Goal: Task Accomplishment & Management: Use online tool/utility

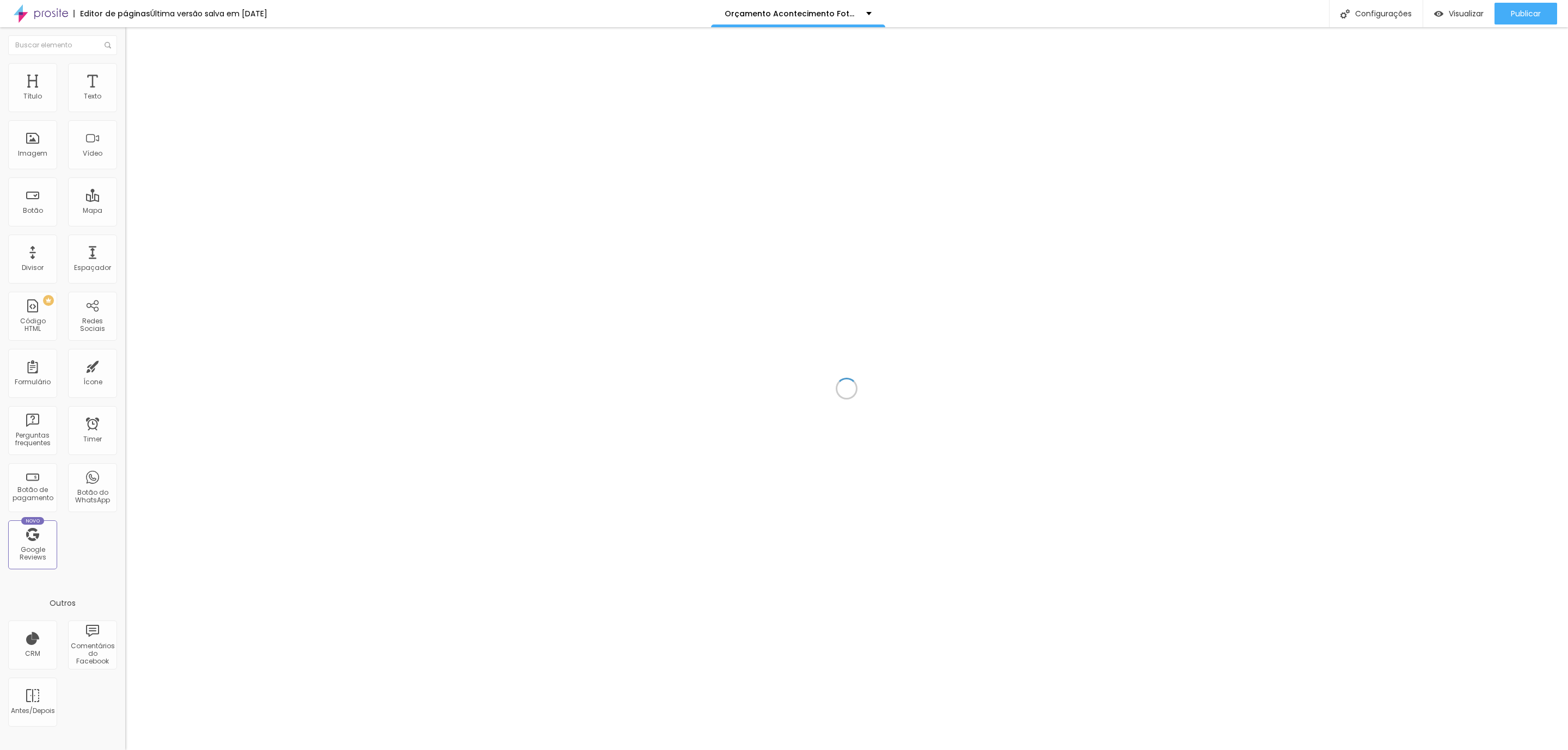
drag, startPoint x: 1003, startPoint y: 465, endPoint x: 991, endPoint y: 501, distance: 37.9
drag, startPoint x: 991, startPoint y: 501, endPoint x: 775, endPoint y: 505, distance: 216.0
click at [775, 508] on div at bounding box center [846, 388] width 1442 height 723
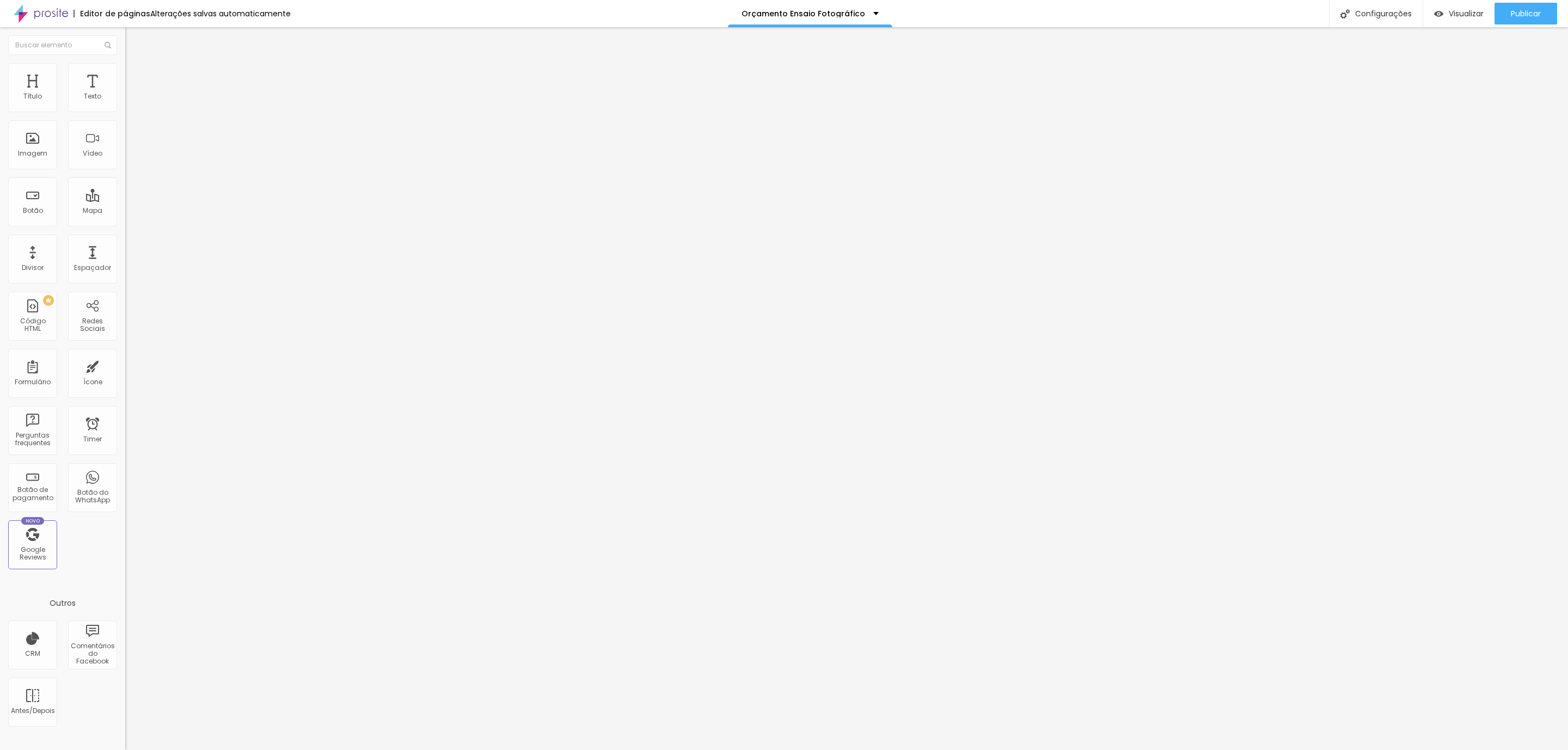
click at [126, 64] on img at bounding box center [130, 68] width 10 height 10
click at [126, 74] on li "Avançado" at bounding box center [188, 79] width 126 height 11
click at [126, 71] on li "Avançado" at bounding box center [188, 69] width 126 height 11
click at [126, 62] on ul "Estilo Avançado" at bounding box center [188, 63] width 126 height 22
click at [126, 62] on img at bounding box center [130, 57] width 10 height 10
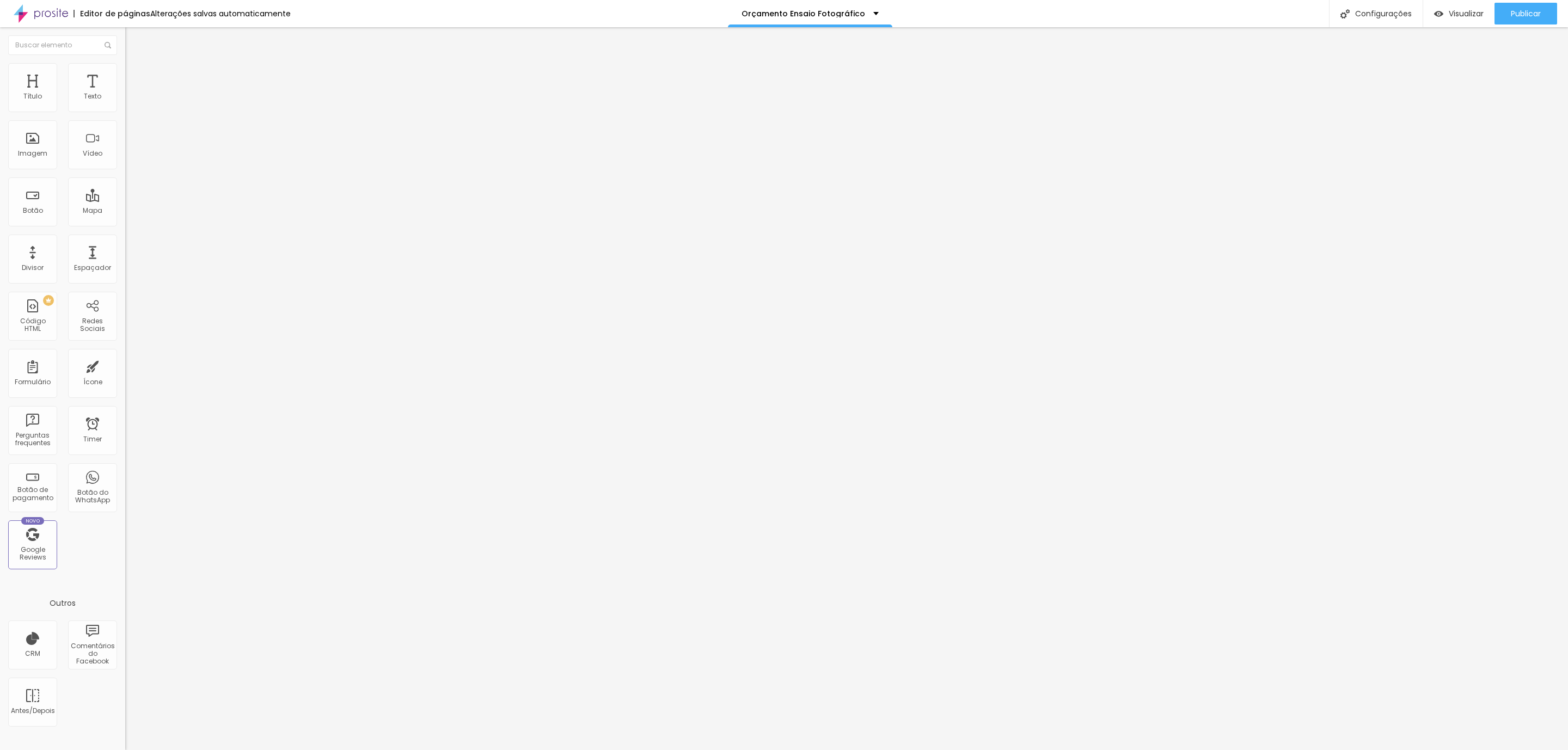
click at [126, 65] on ul "Estilo Avançado" at bounding box center [188, 63] width 126 height 22
click at [126, 69] on img at bounding box center [130, 68] width 10 height 10
click at [126, 70] on ul "Estilo Avançado" at bounding box center [188, 63] width 126 height 22
click at [126, 62] on img at bounding box center [130, 57] width 10 height 10
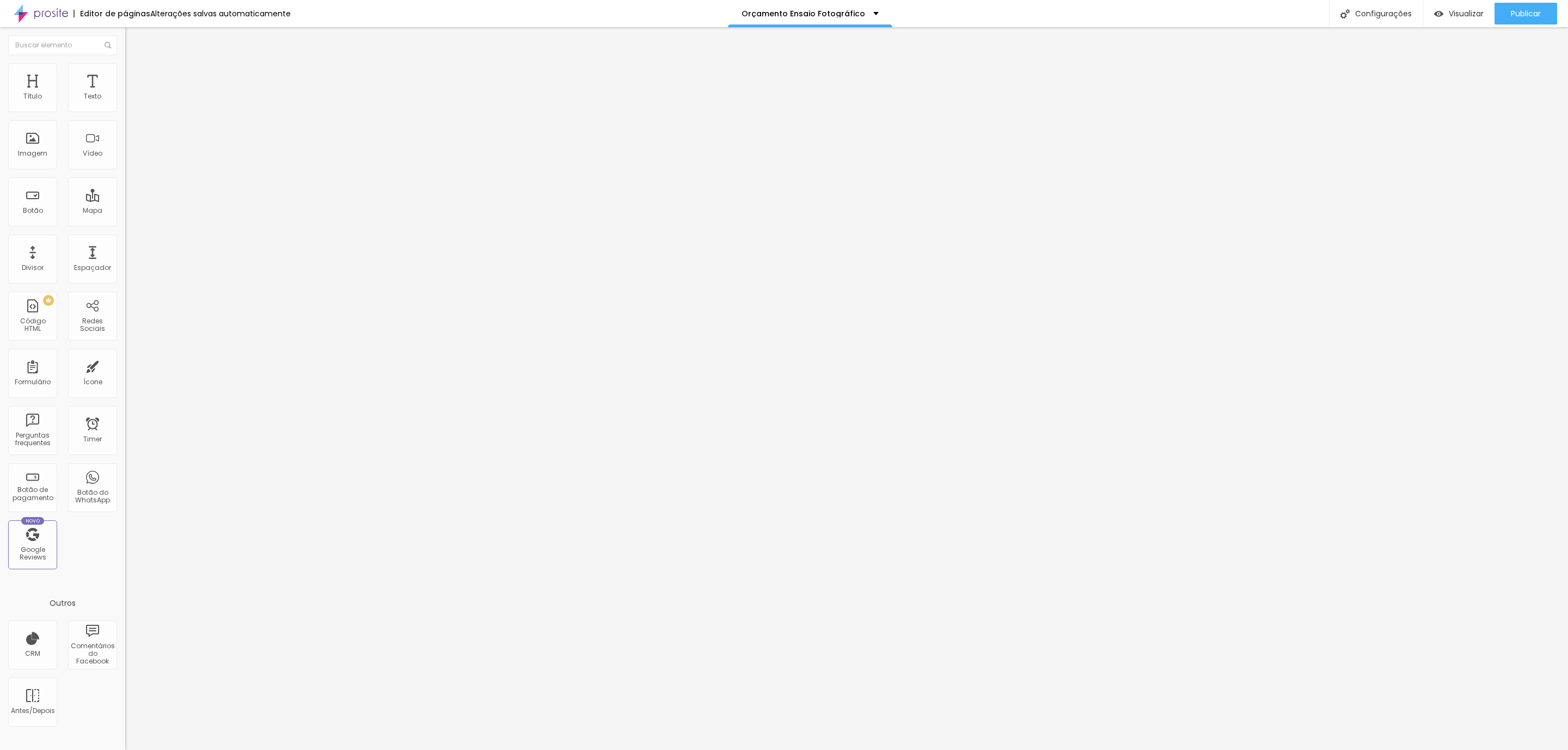
click at [135, 76] on span "Avançado" at bounding box center [153, 70] width 36 height 10
click at [126, 74] on ul "Estilo Avançado" at bounding box center [188, 63] width 126 height 22
click at [126, 103] on span "Titulo 2" at bounding box center [143, 96] width 35 height 13
click at [126, 94] on span "Titulo 1" at bounding box center [143, 85] width 35 height 15
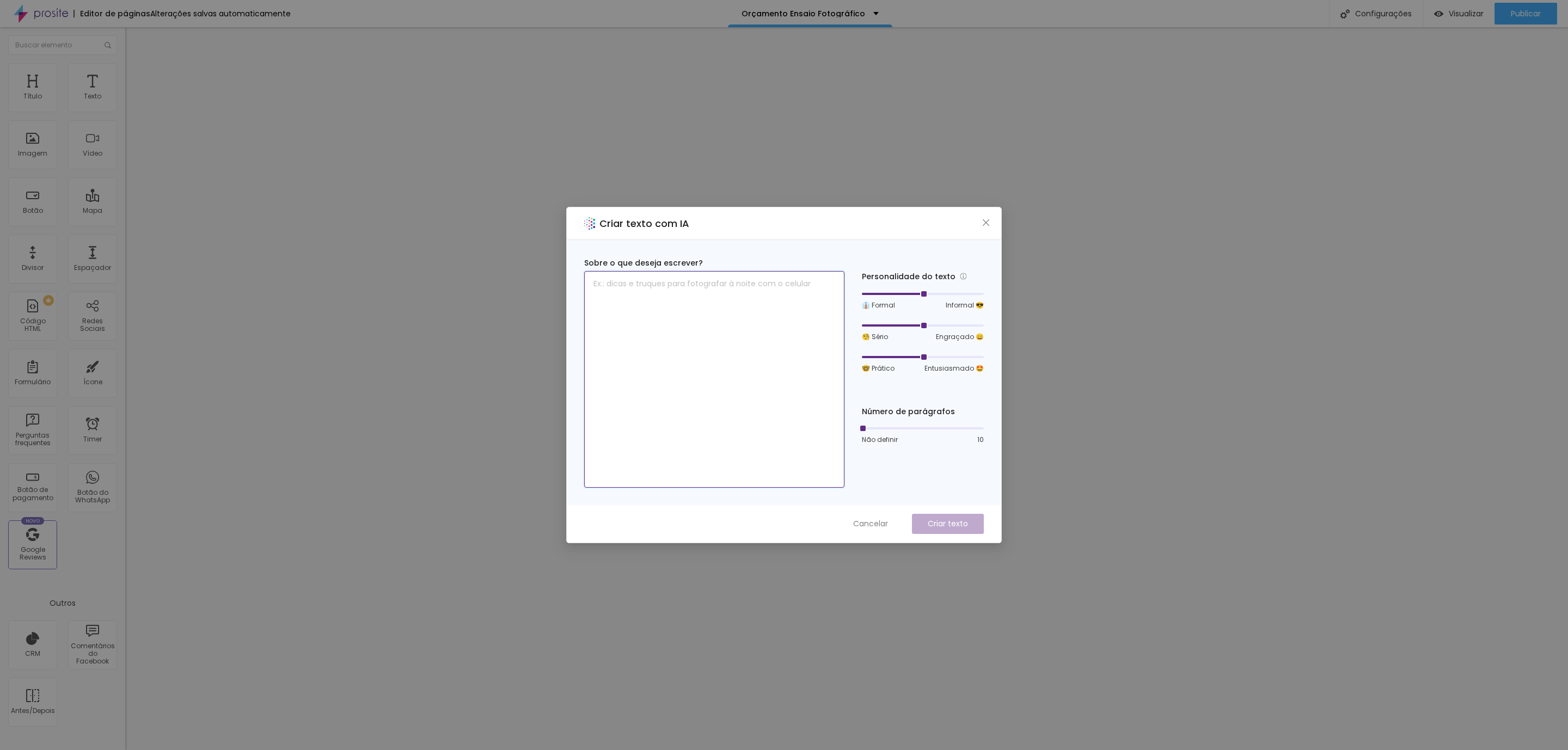
click at [704, 285] on textarea at bounding box center [714, 379] width 260 height 217
click at [990, 219] on span "Close" at bounding box center [986, 223] width 11 height 9
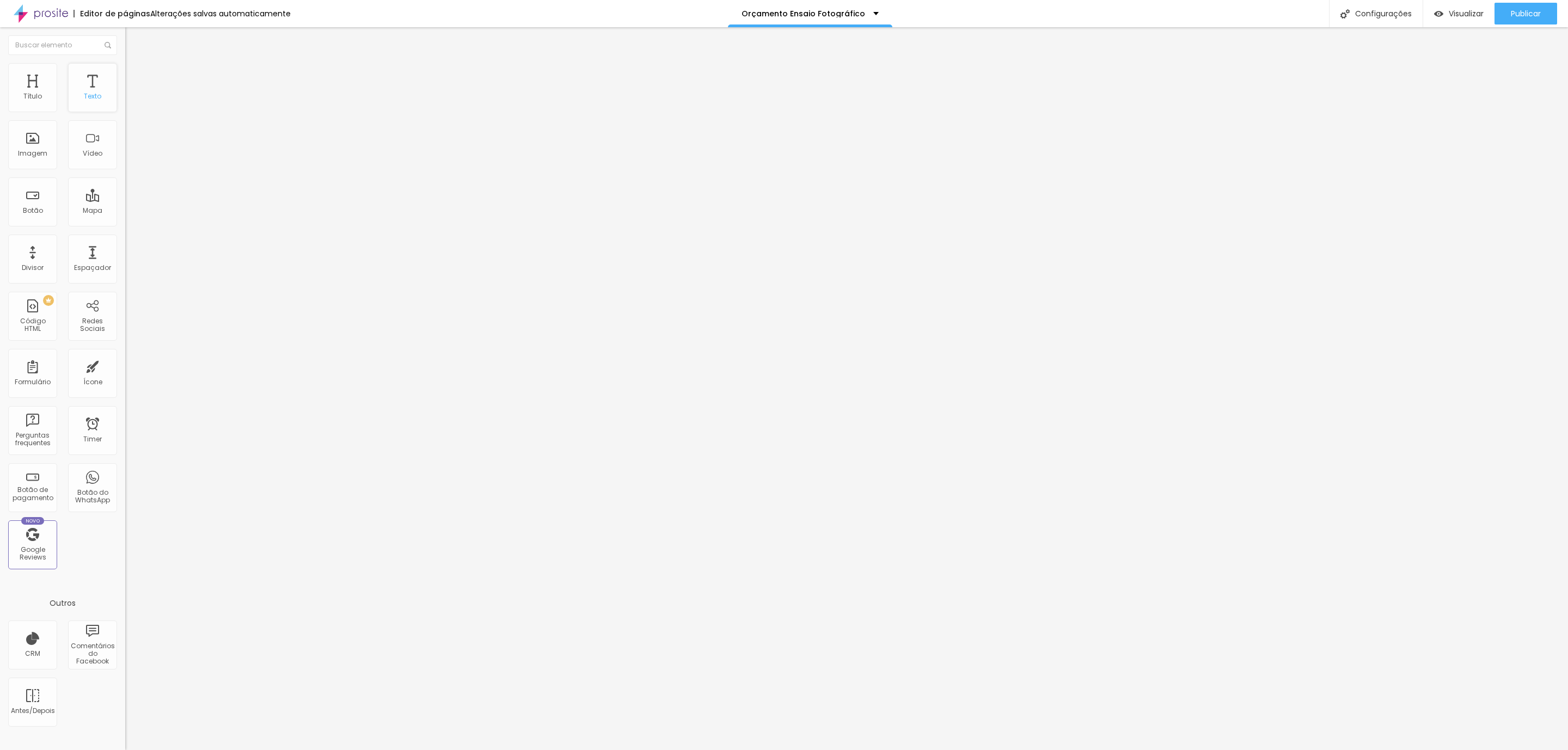
click at [79, 94] on div "Texto" at bounding box center [92, 88] width 49 height 49
click at [90, 104] on div "Texto" at bounding box center [92, 88] width 49 height 49
click at [90, 97] on div "Texto" at bounding box center [92, 96] width 18 height 8
click at [48, 93] on div "Título" at bounding box center [32, 88] width 49 height 49
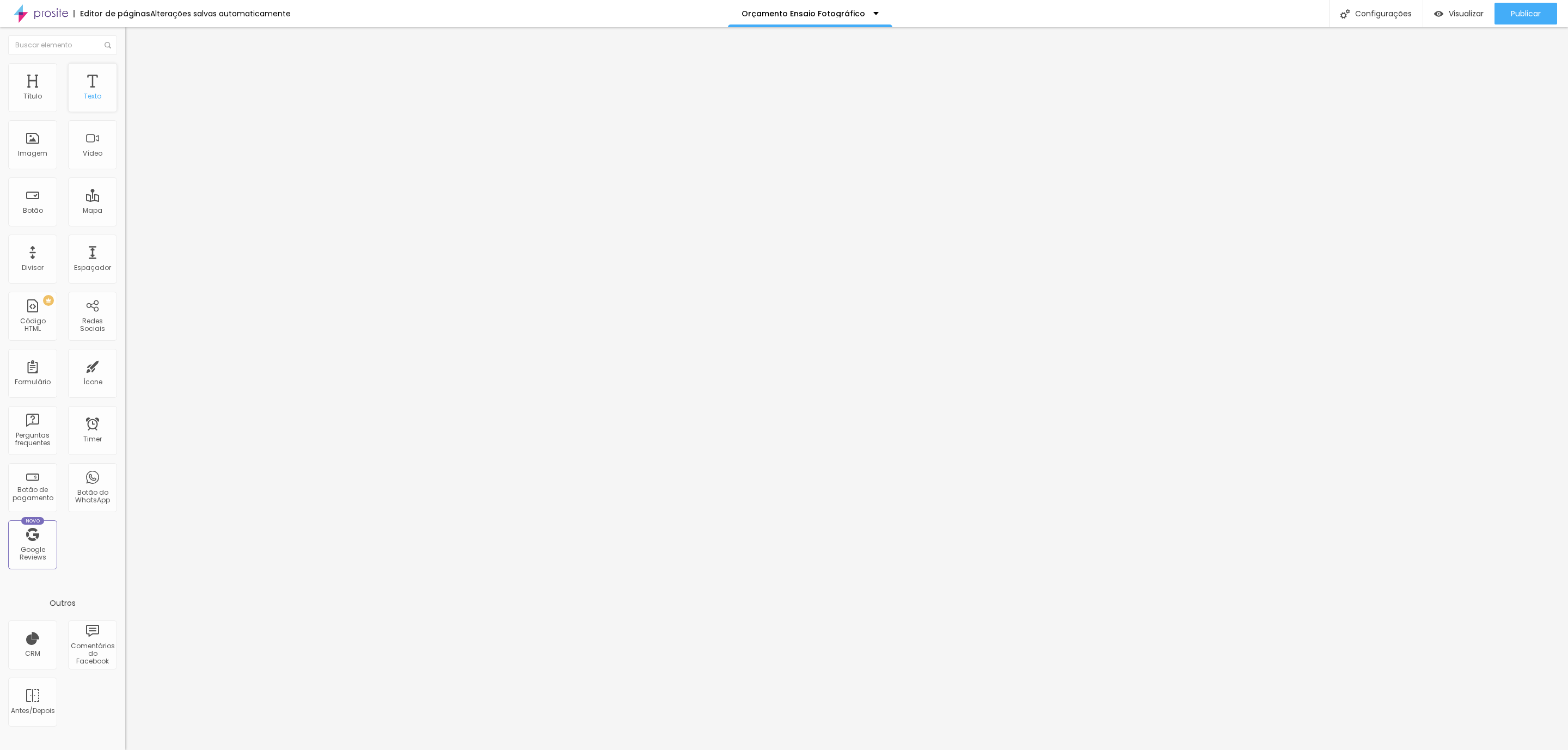
click at [85, 90] on div "Texto" at bounding box center [92, 88] width 49 height 49
click at [104, 95] on div "Texto" at bounding box center [92, 88] width 49 height 49
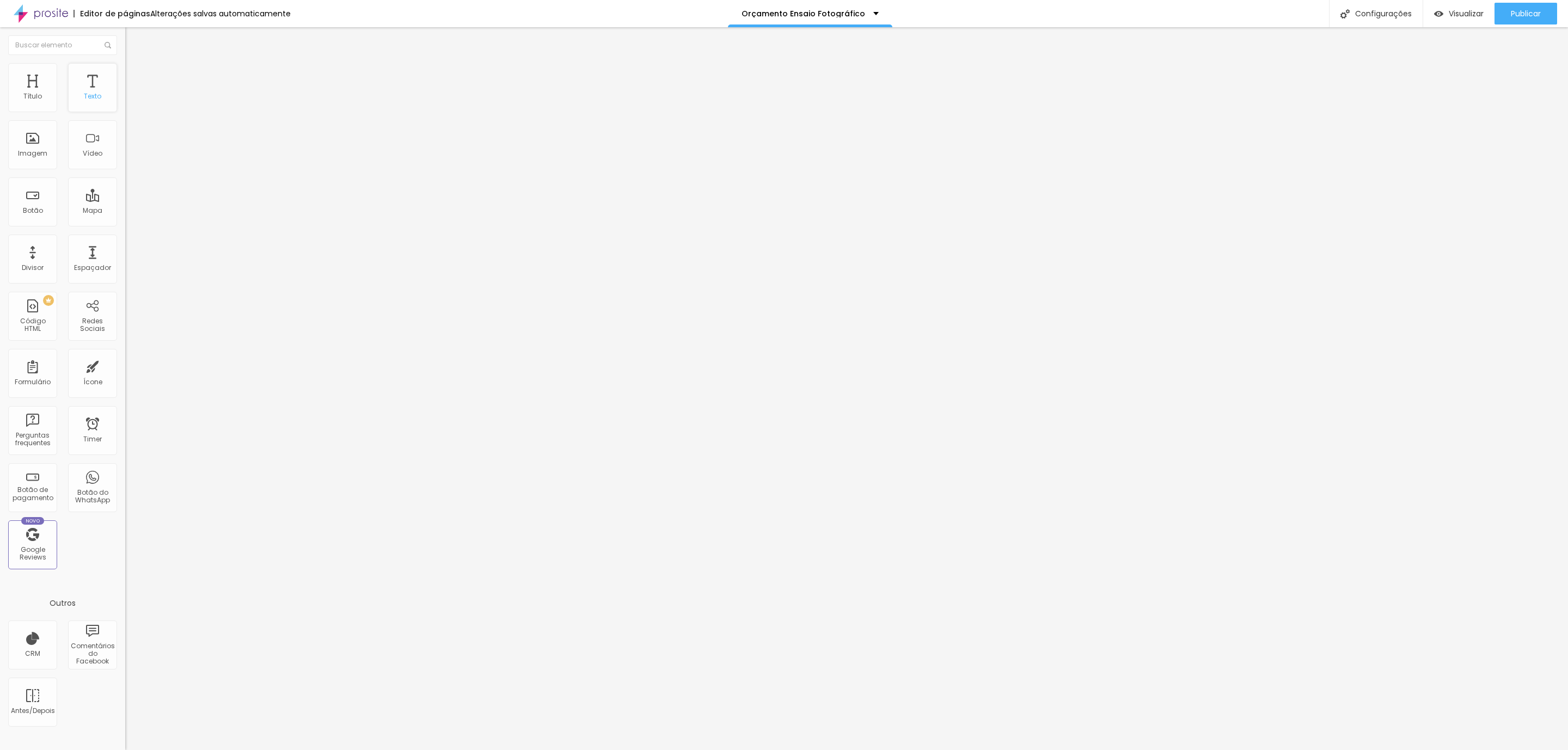
click at [104, 95] on div "Texto" at bounding box center [92, 88] width 49 height 49
click at [104, 306] on div "Redes Sociais" at bounding box center [92, 316] width 49 height 49
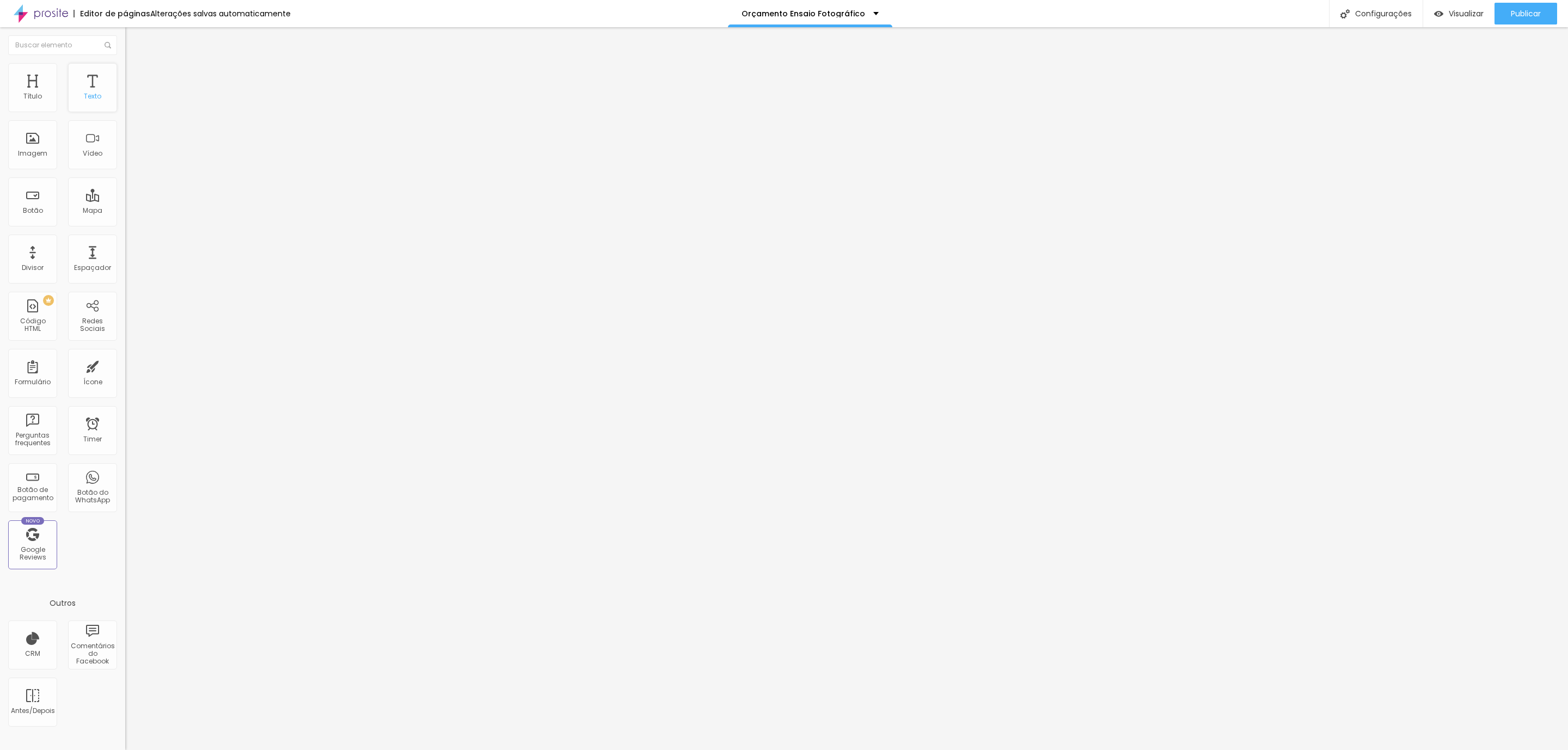
click at [85, 90] on div "Texto" at bounding box center [92, 88] width 49 height 49
click at [135, 76] on span "Avançado" at bounding box center [153, 70] width 36 height 10
click at [126, 44] on button "Editar Texto" at bounding box center [188, 40] width 126 height 25
click at [31, 106] on div "Título" at bounding box center [32, 88] width 49 height 49
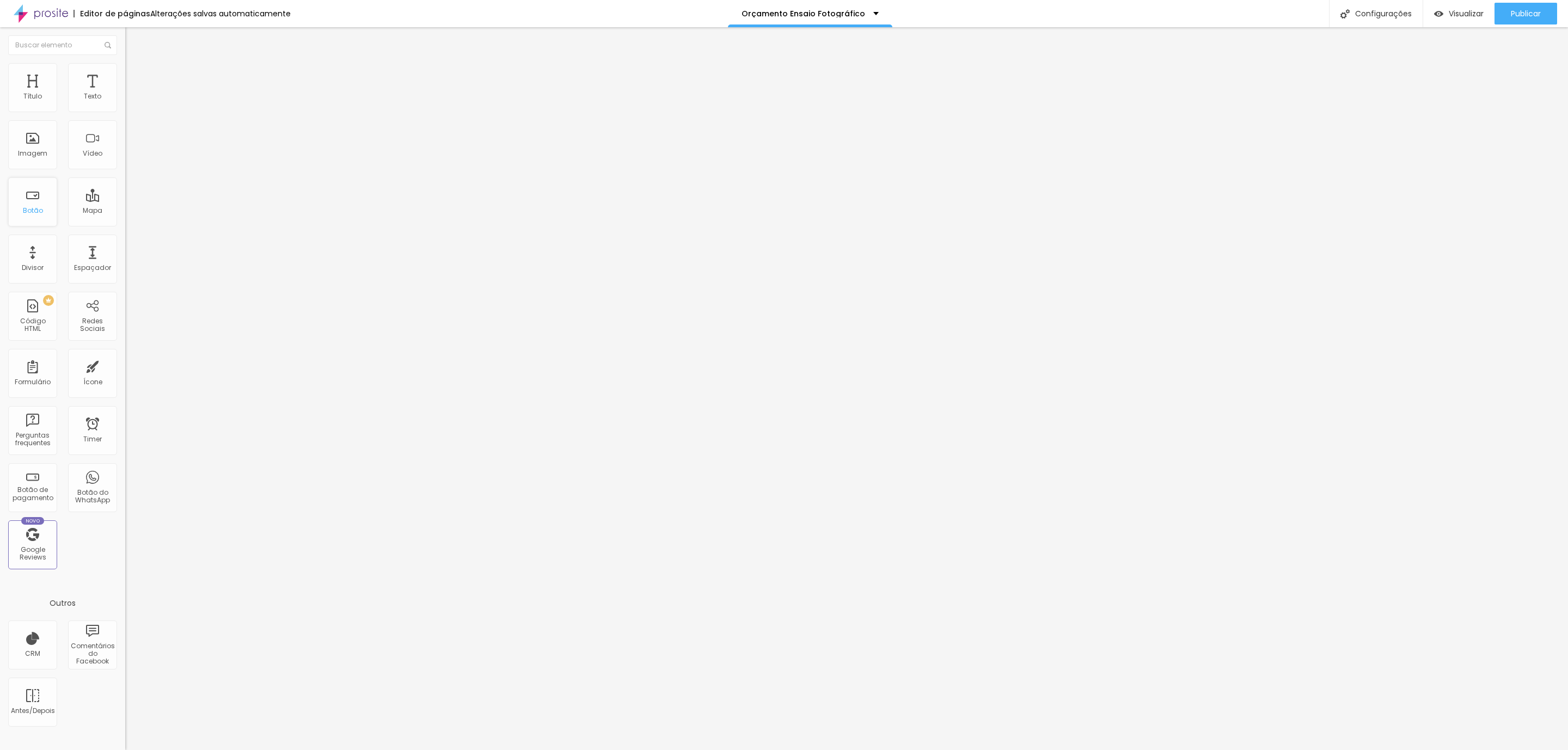
click at [37, 188] on div "Botão" at bounding box center [32, 202] width 49 height 49
click at [38, 265] on div "Divisor" at bounding box center [32, 268] width 22 height 8
type input "26"
type input "27"
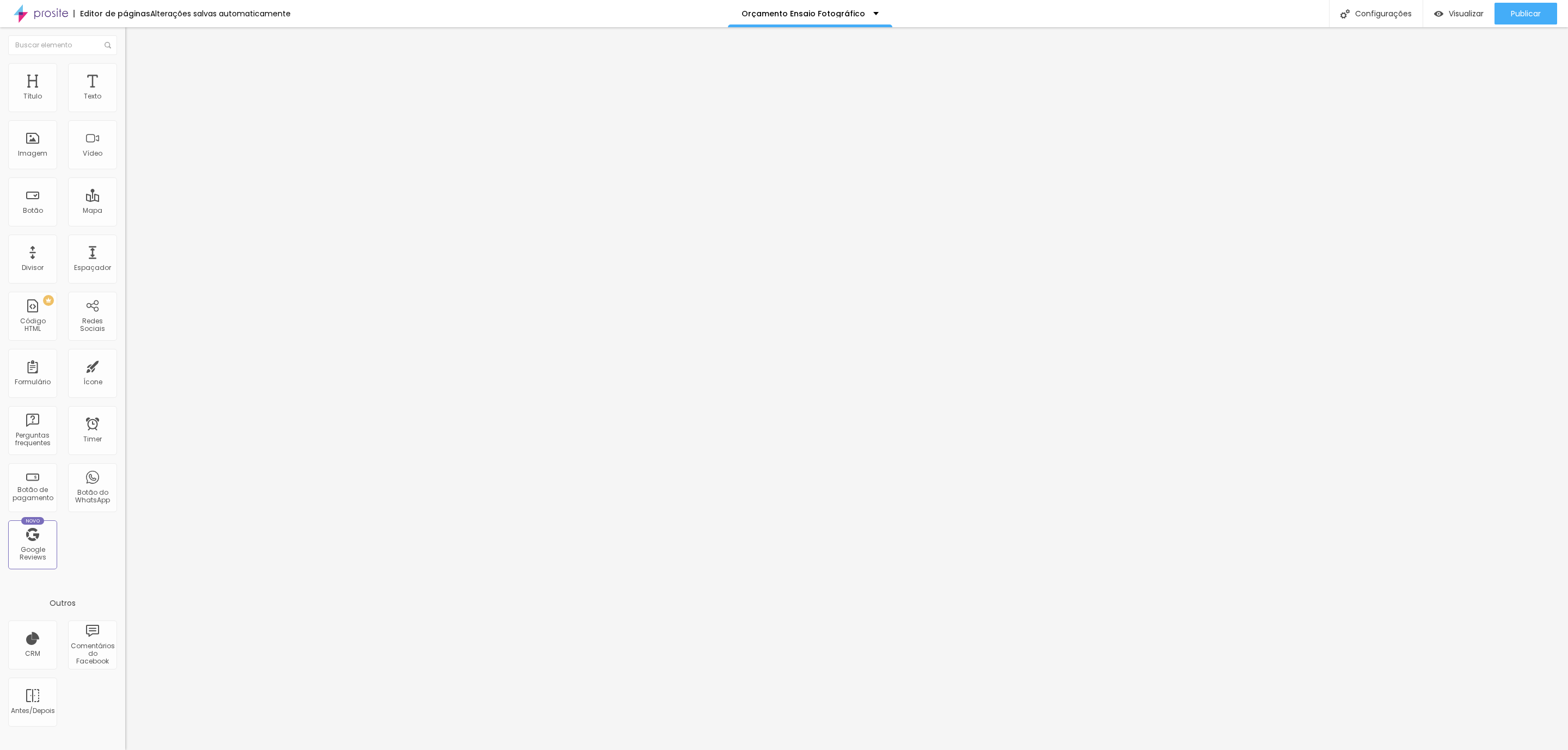
type input "27"
type input "28"
type input "30"
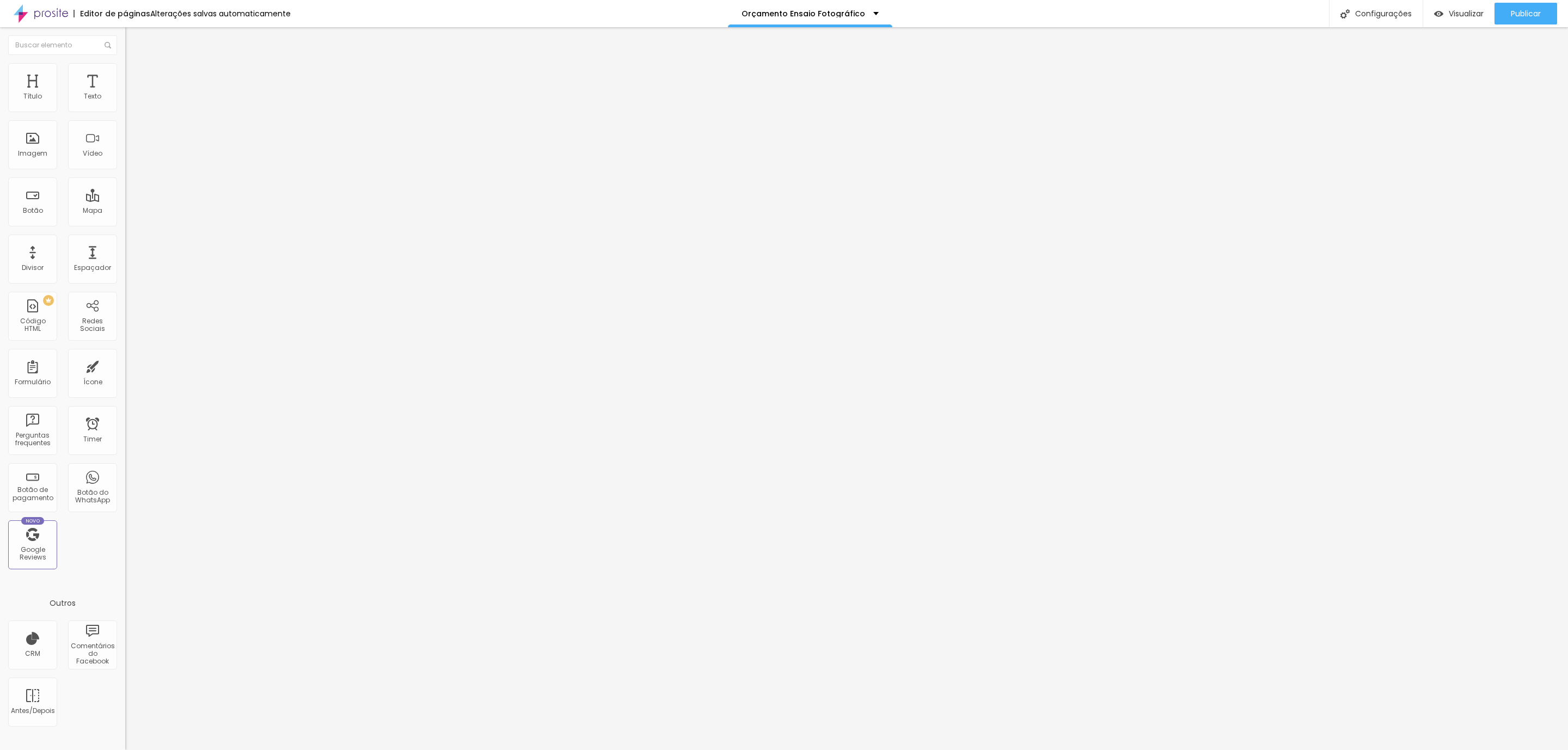
type input "31"
type input "28"
type input "25"
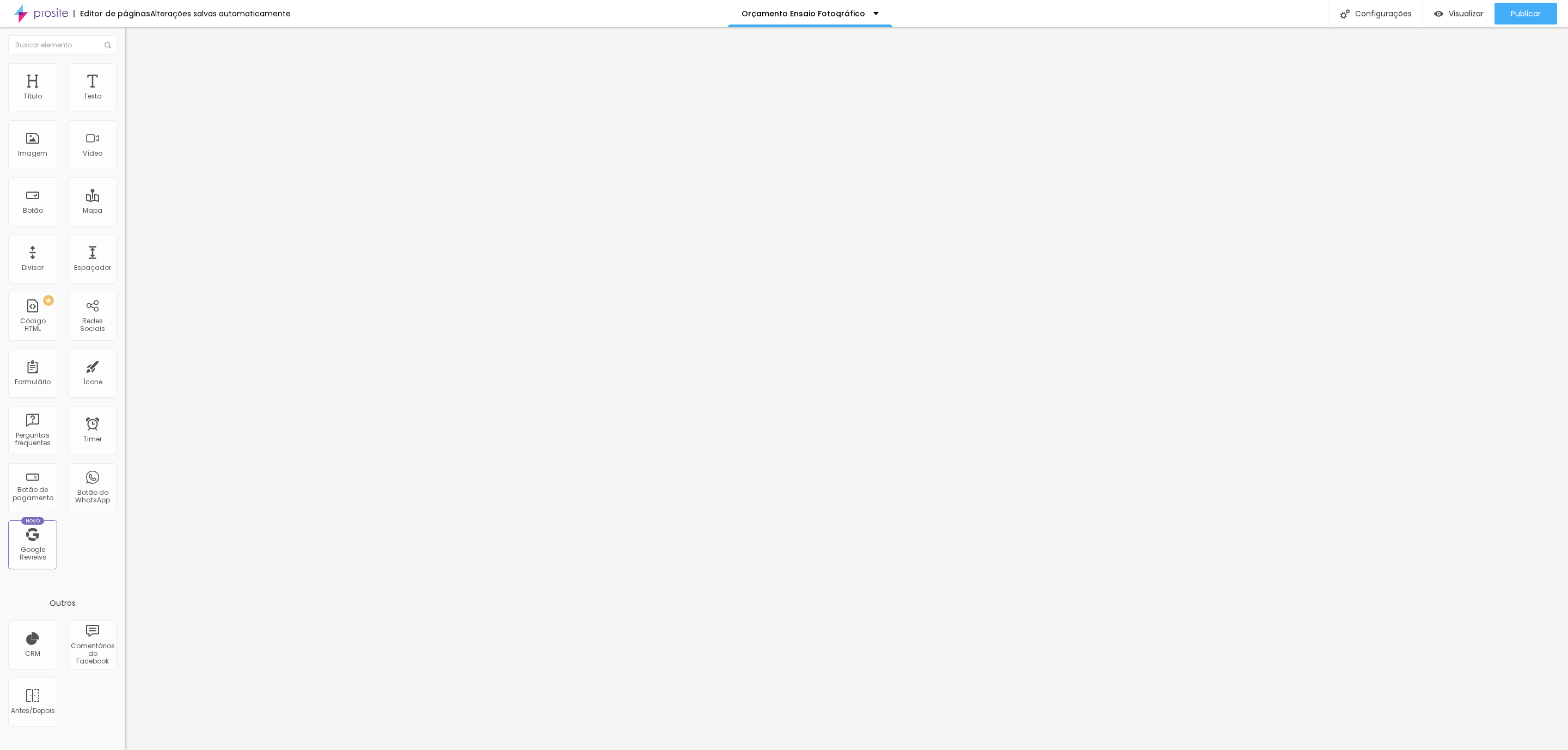
type input "25"
type input "24"
type input "27"
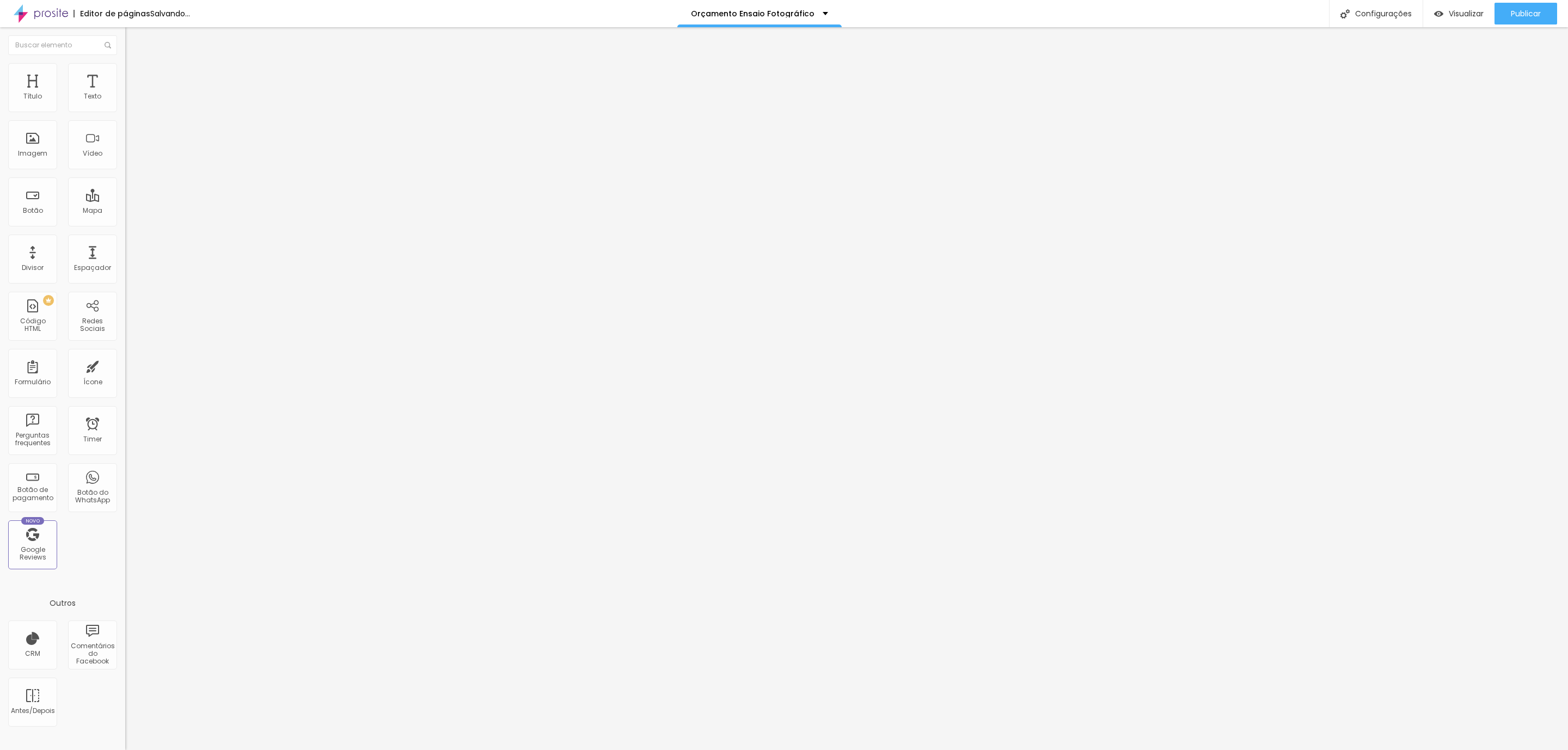
type input "28"
type input "30"
type input "31"
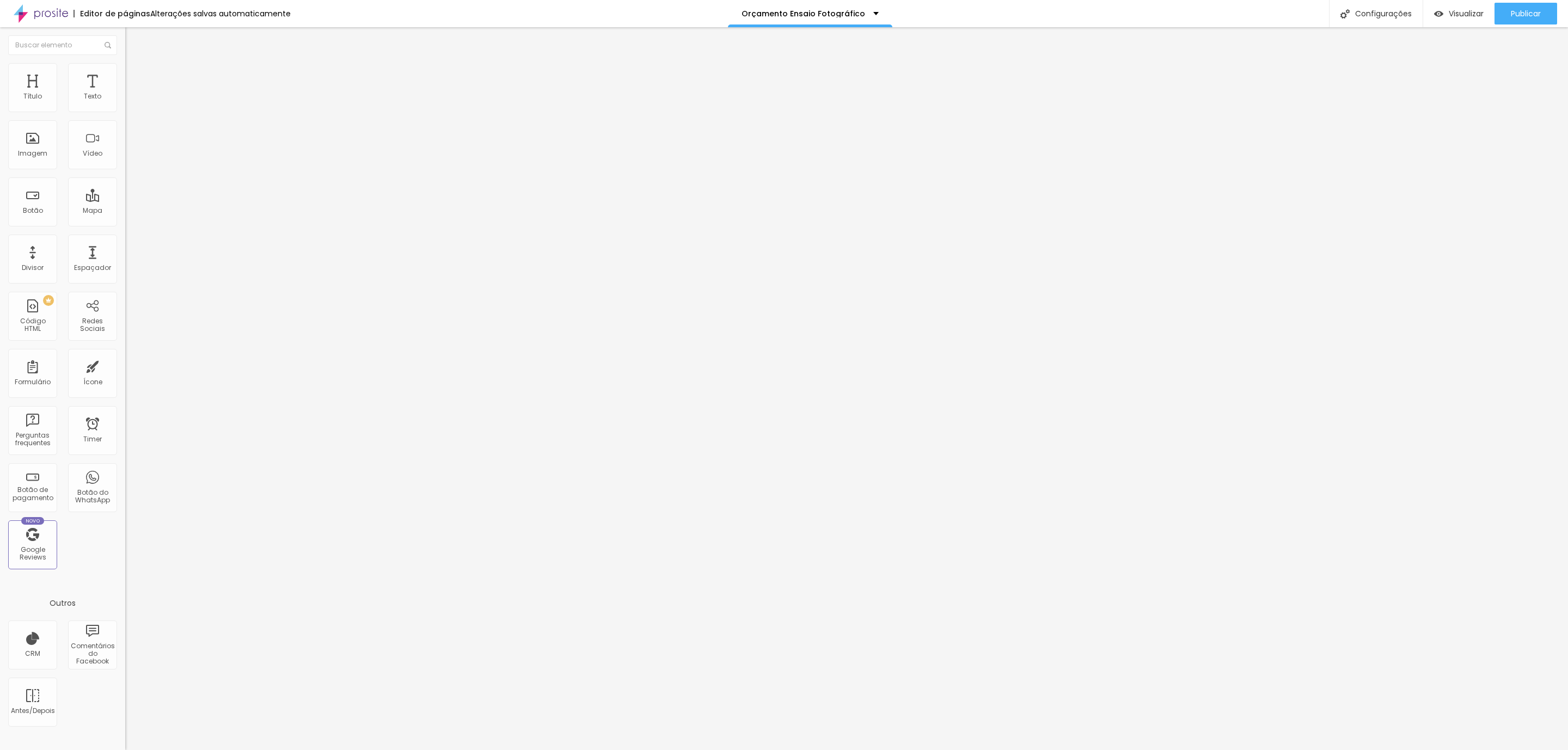
type input "31"
type input "30"
type input "28"
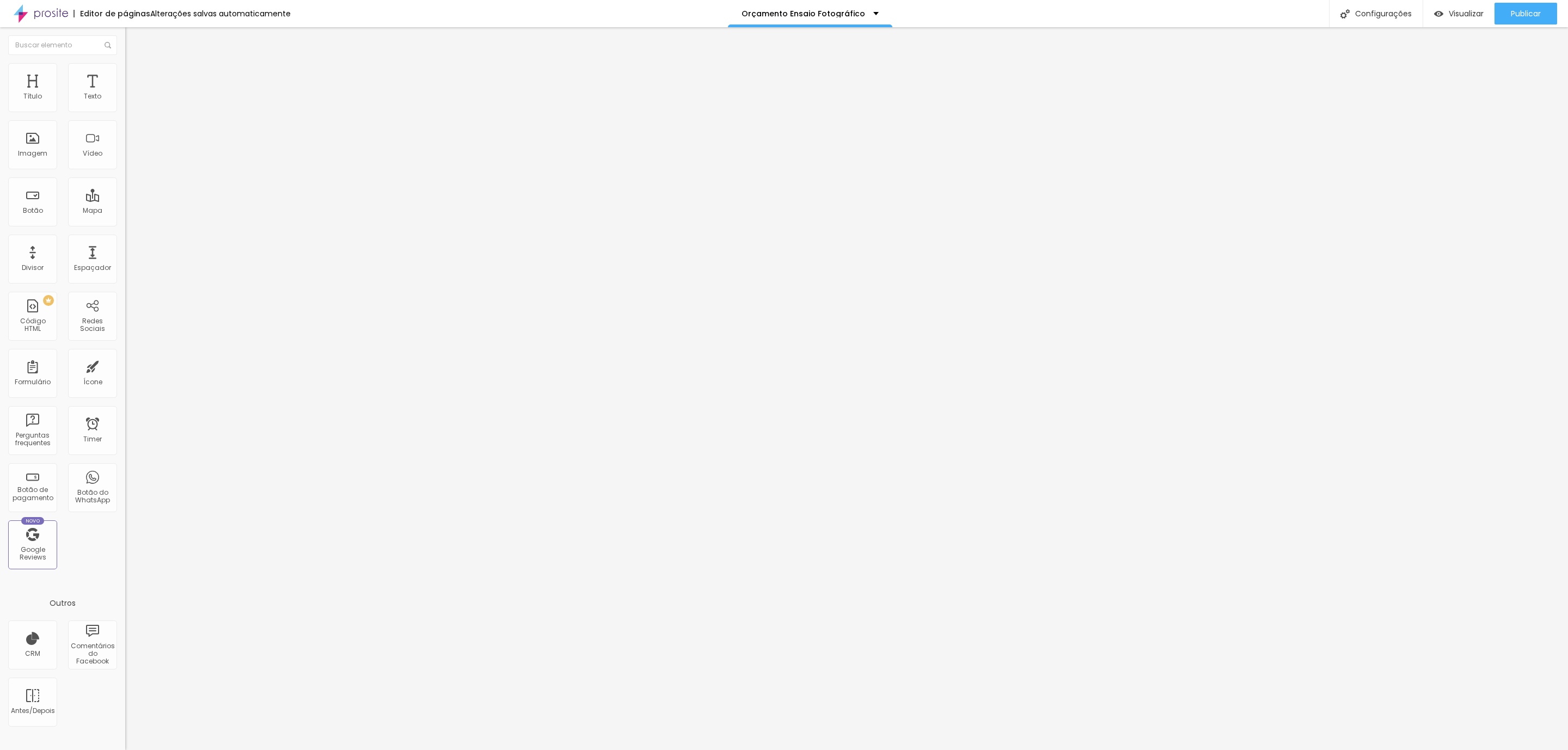
type input "30"
type input "31"
type input "30"
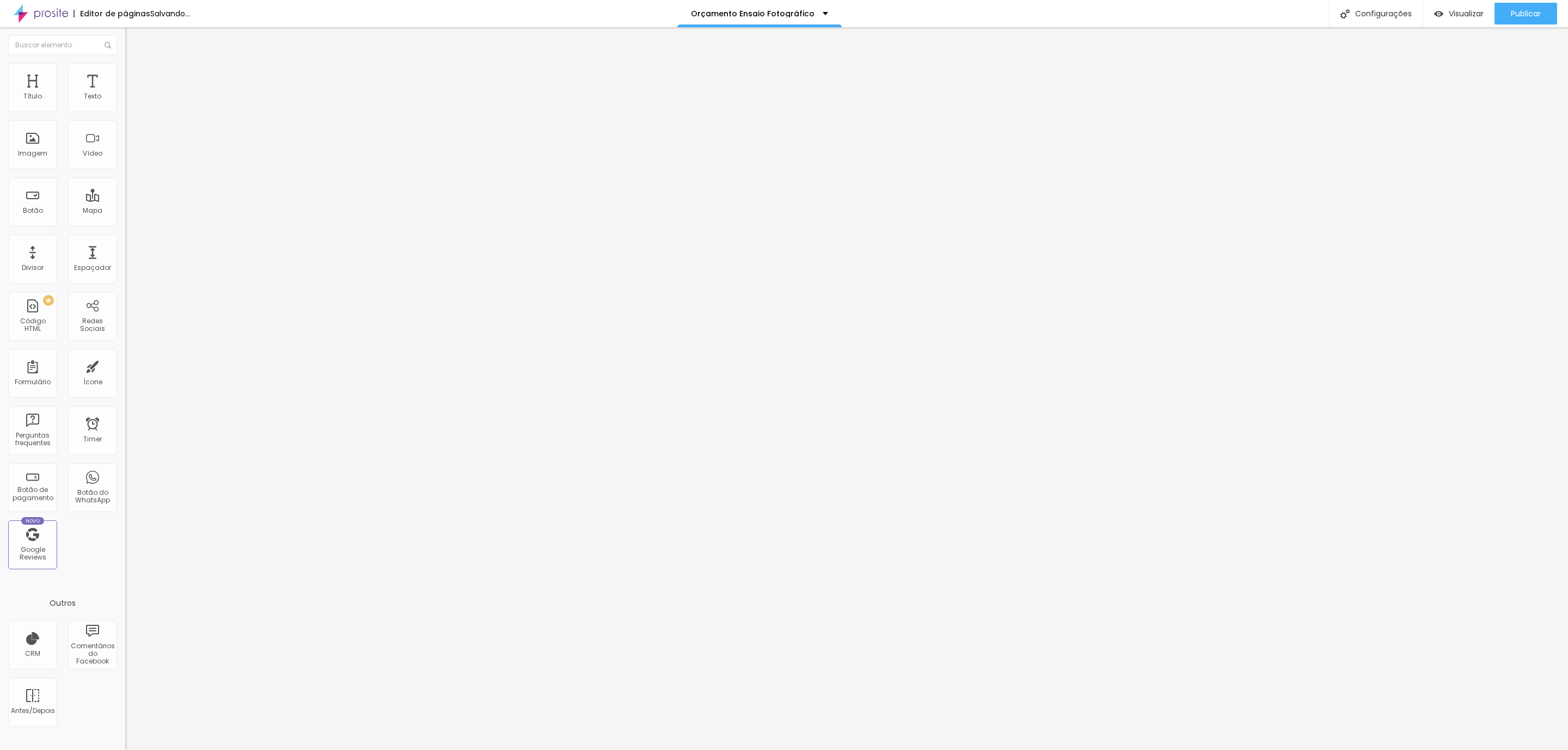
type input "30"
click at [126, 257] on input "range" at bounding box center [161, 262] width 70 height 9
click at [1369, 11] on div "Configurações" at bounding box center [1375, 13] width 94 height 27
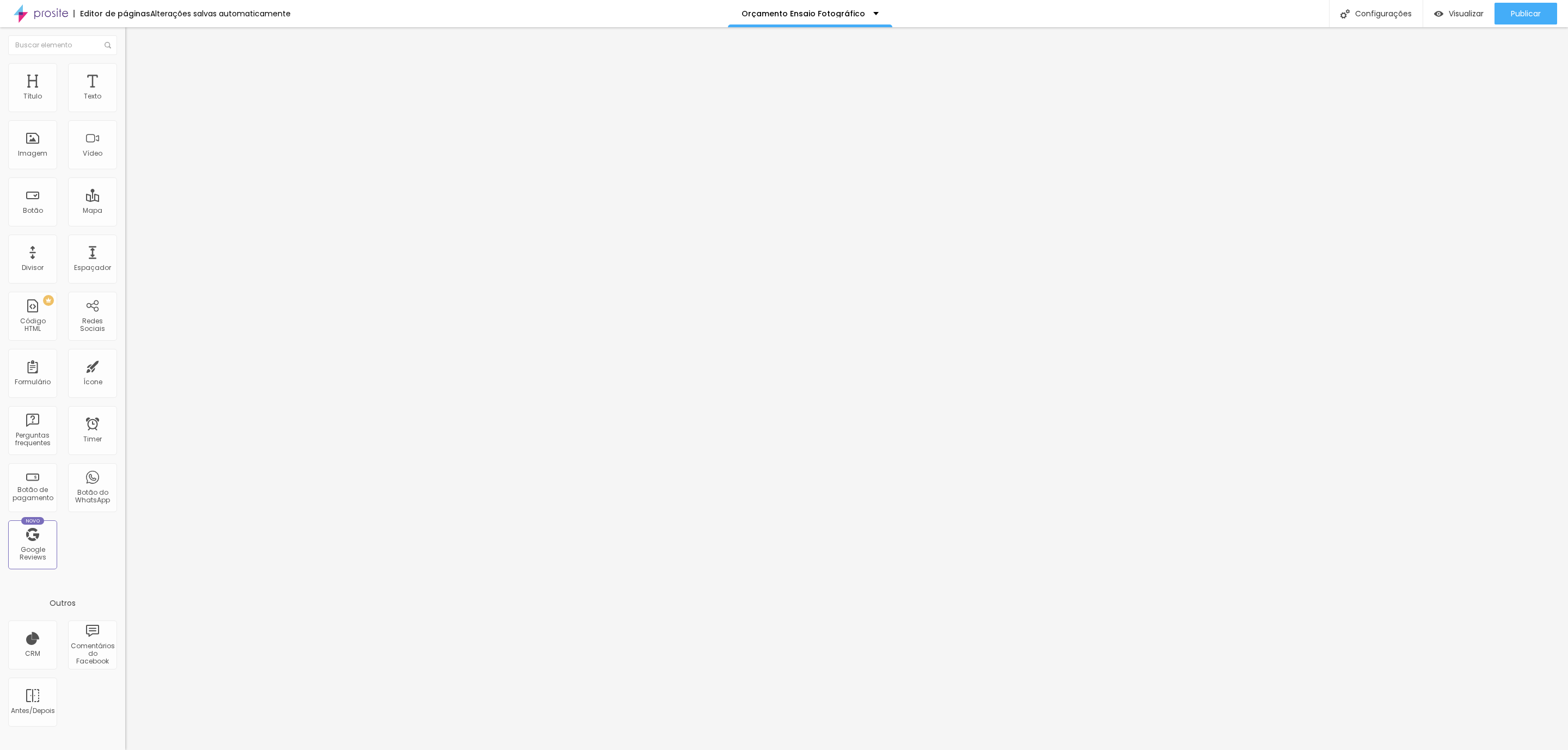
click at [975, 750] on div at bounding box center [784, 761] width 1568 height 10
click at [135, 72] on span "Avançado" at bounding box center [153, 70] width 36 height 10
click at [126, 63] on li "Estilo" at bounding box center [188, 58] width 126 height 11
click at [126, 36] on button "Editar Título" at bounding box center [188, 40] width 126 height 25
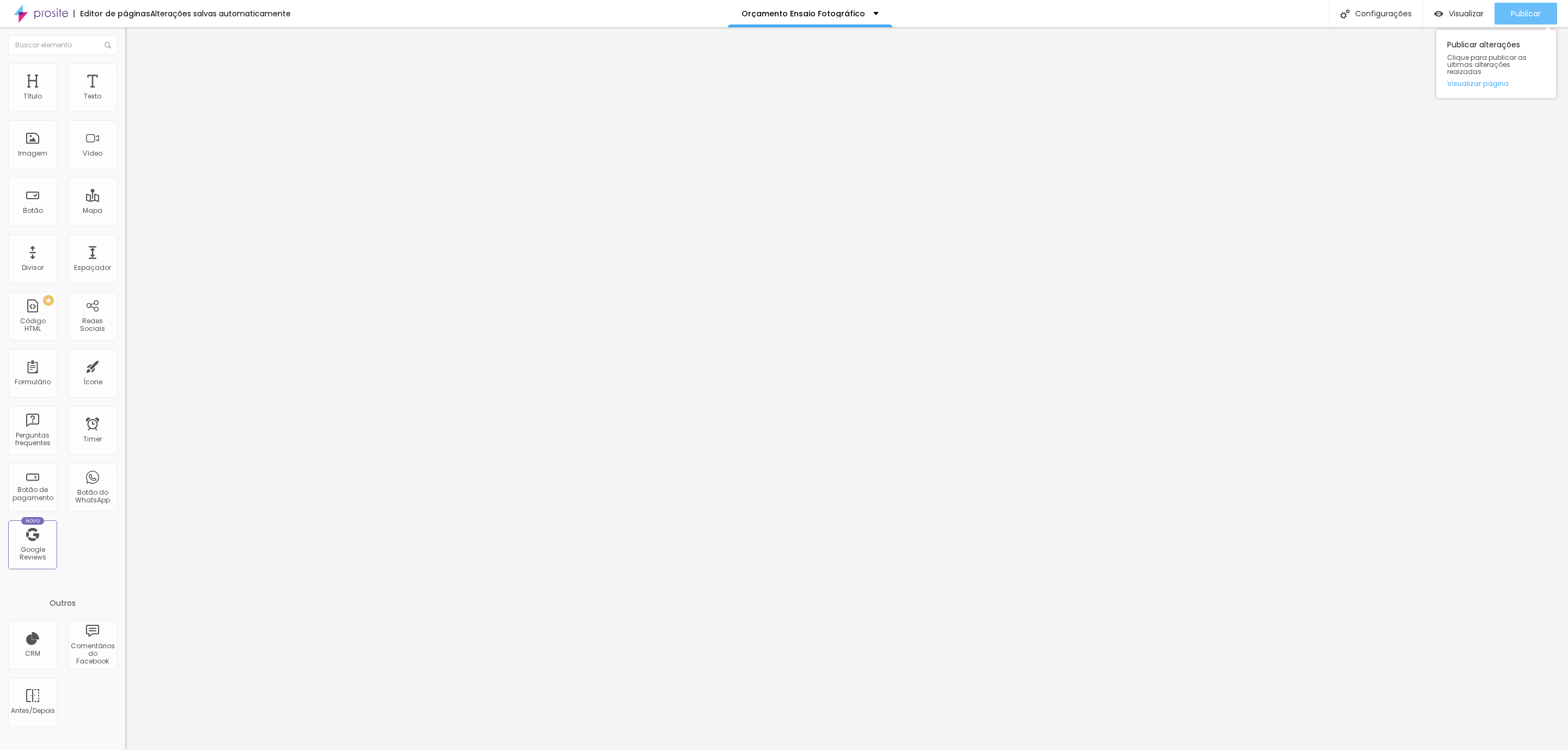
click at [1514, 10] on span "Publicar" at bounding box center [1525, 14] width 30 height 9
click at [1459, 11] on span "Visualizar" at bounding box center [1457, 14] width 35 height 9
click at [0, 250] on div "Título Texto Imagem Vídeo Botão Mapa Divisor Espaçador PREMIUM Código HTML Rede…" at bounding box center [62, 321] width 126 height 515
click at [26, 227] on div "Título Texto Imagem Vídeo Botão Mapa Divisor Espaçador PREMIUM Código HTML Rede…" at bounding box center [62, 321] width 126 height 515
click at [26, 207] on div "Botão" at bounding box center [32, 211] width 20 height 8
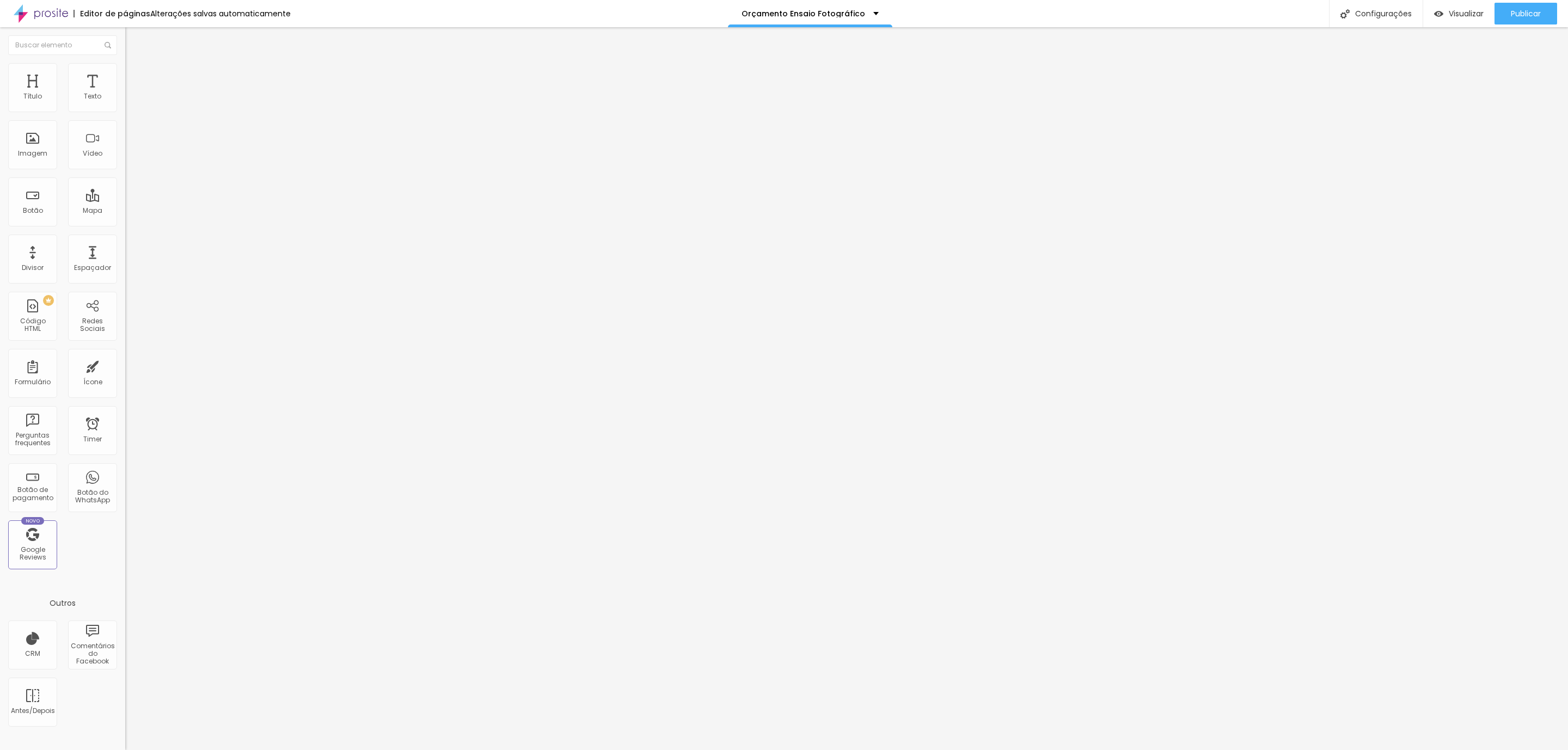
click at [17, 173] on div "Título Texto Imagem Vídeo Botão Mapa Divisor Espaçador PREMIUM Código HTML Rede…" at bounding box center [62, 321] width 126 height 515
click at [126, 105] on button "button" at bounding box center [133, 98] width 15 height 11
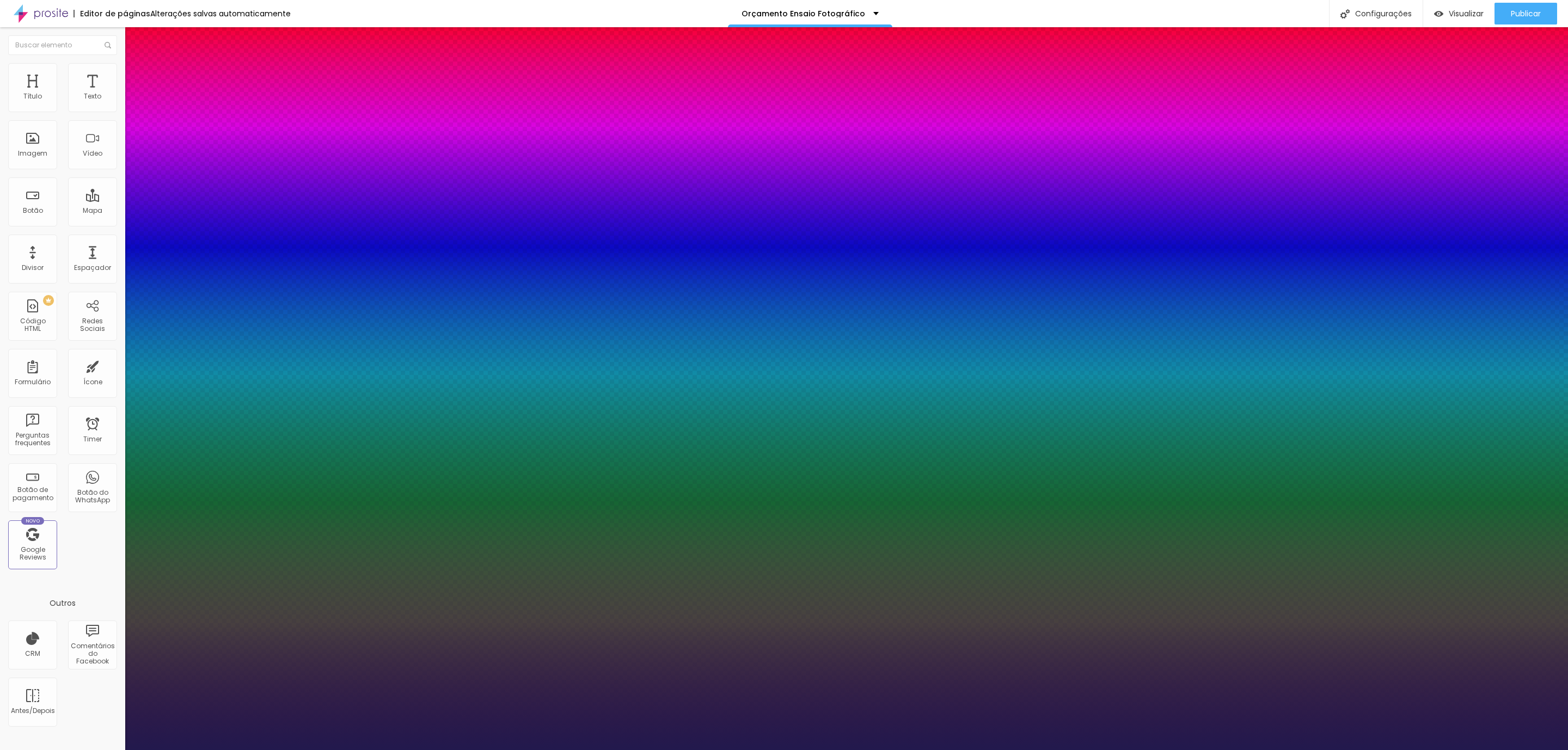
type input "1"
click at [106, 750] on div at bounding box center [784, 750] width 1568 height 0
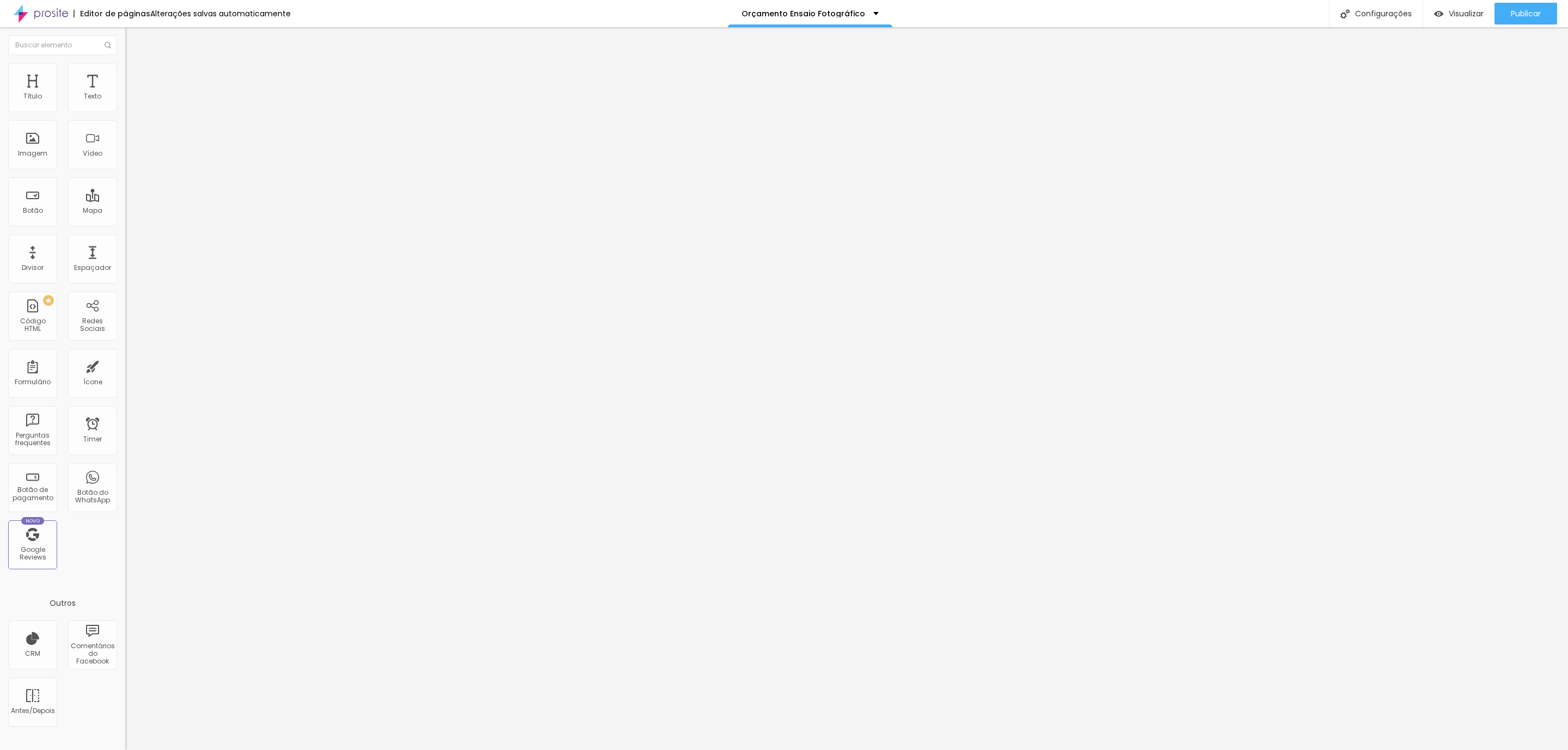
click at [126, 74] on li "Avançado" at bounding box center [188, 69] width 126 height 11
type input "65"
type input "74"
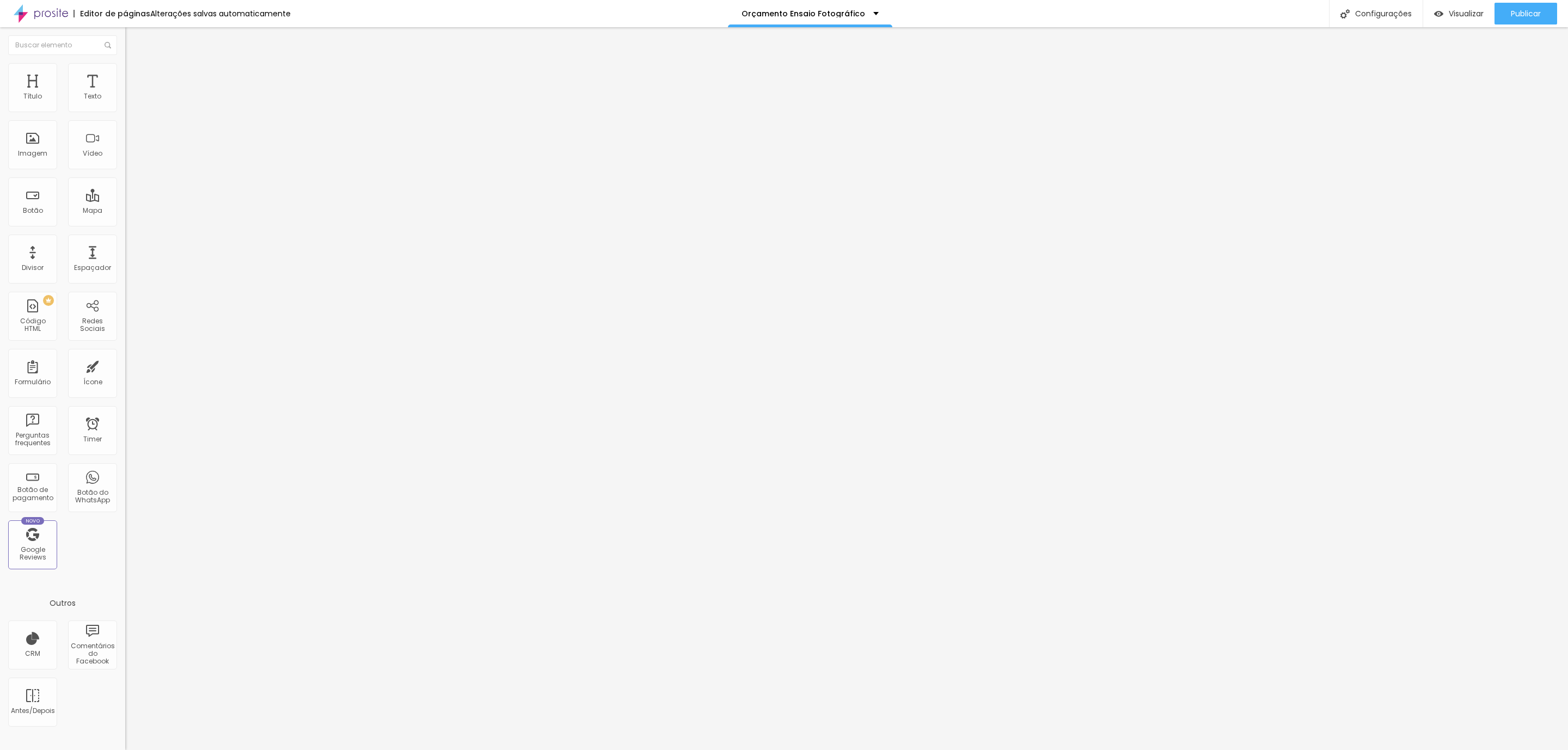
type input "75"
type input "76"
type input "75"
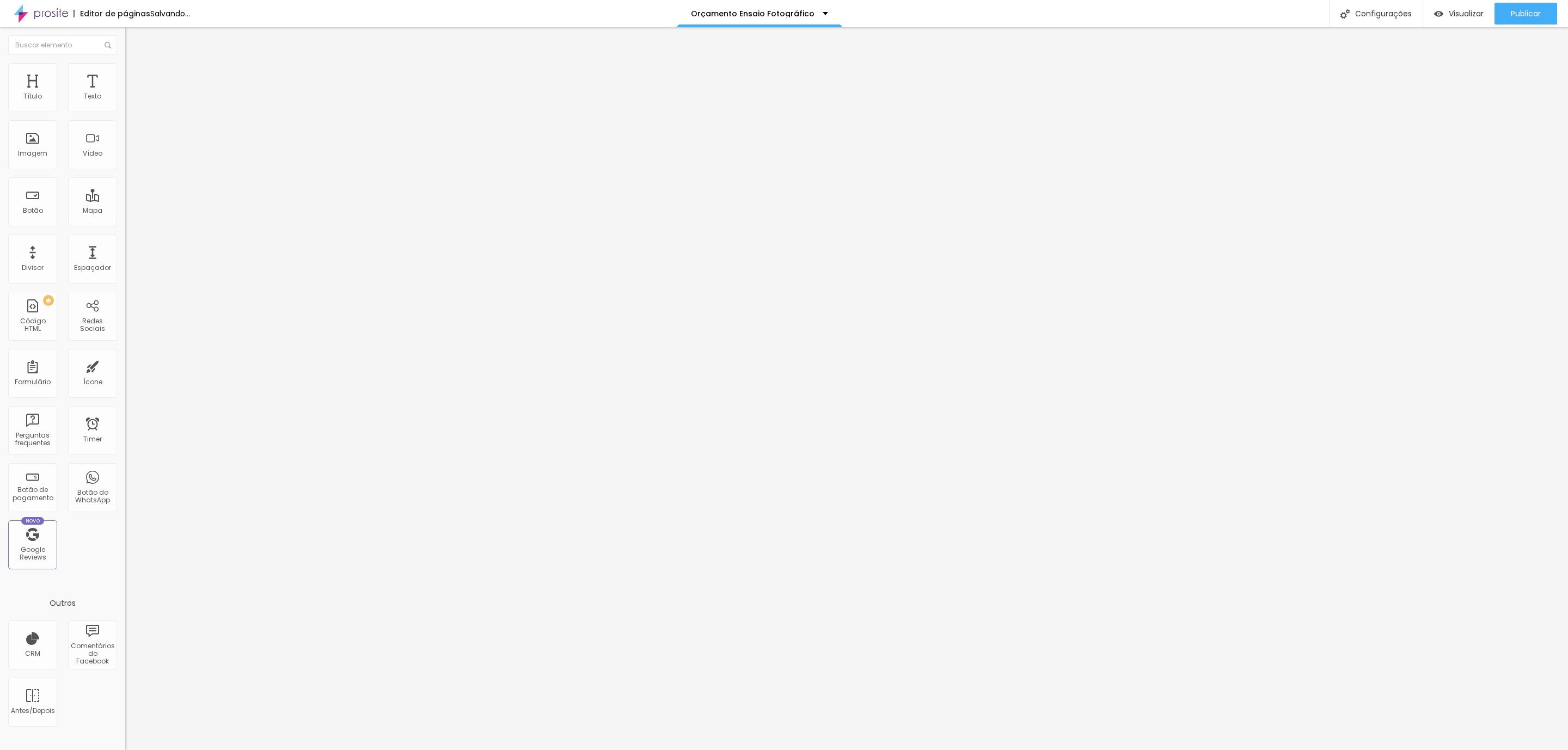
type input "75"
type input "71"
type input "67"
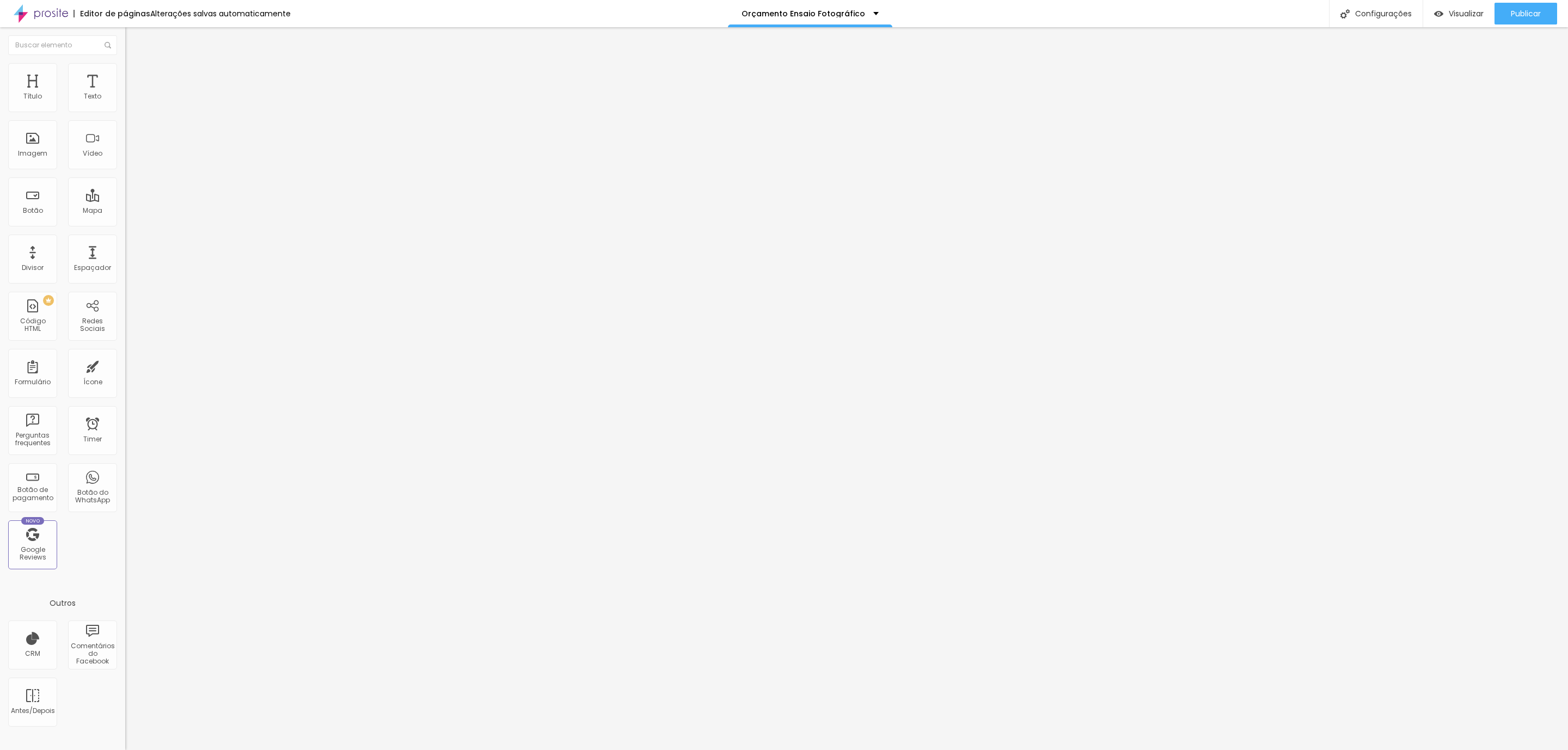
type input "60"
type input "56"
type input "53"
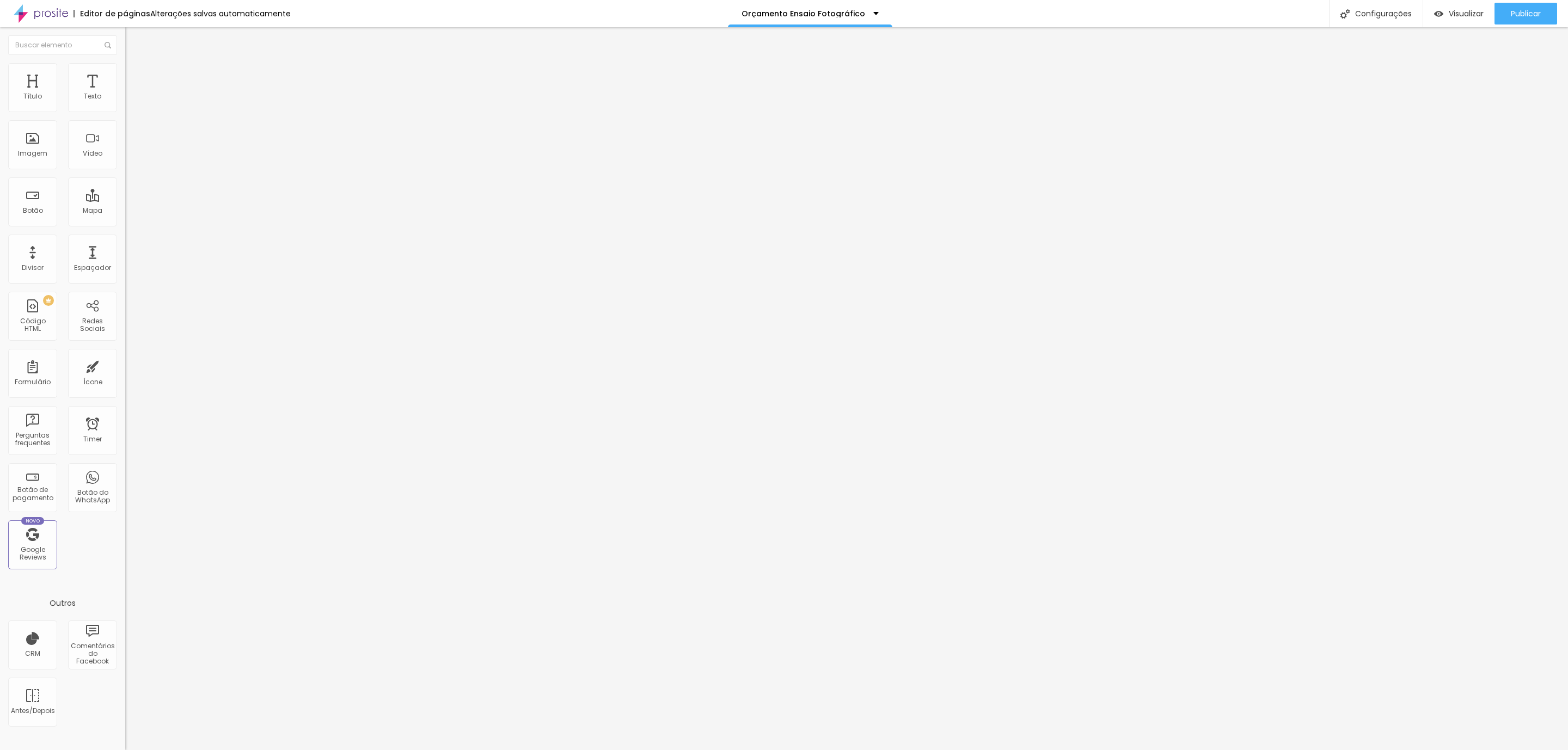
type input "53"
type input "35"
type input "24"
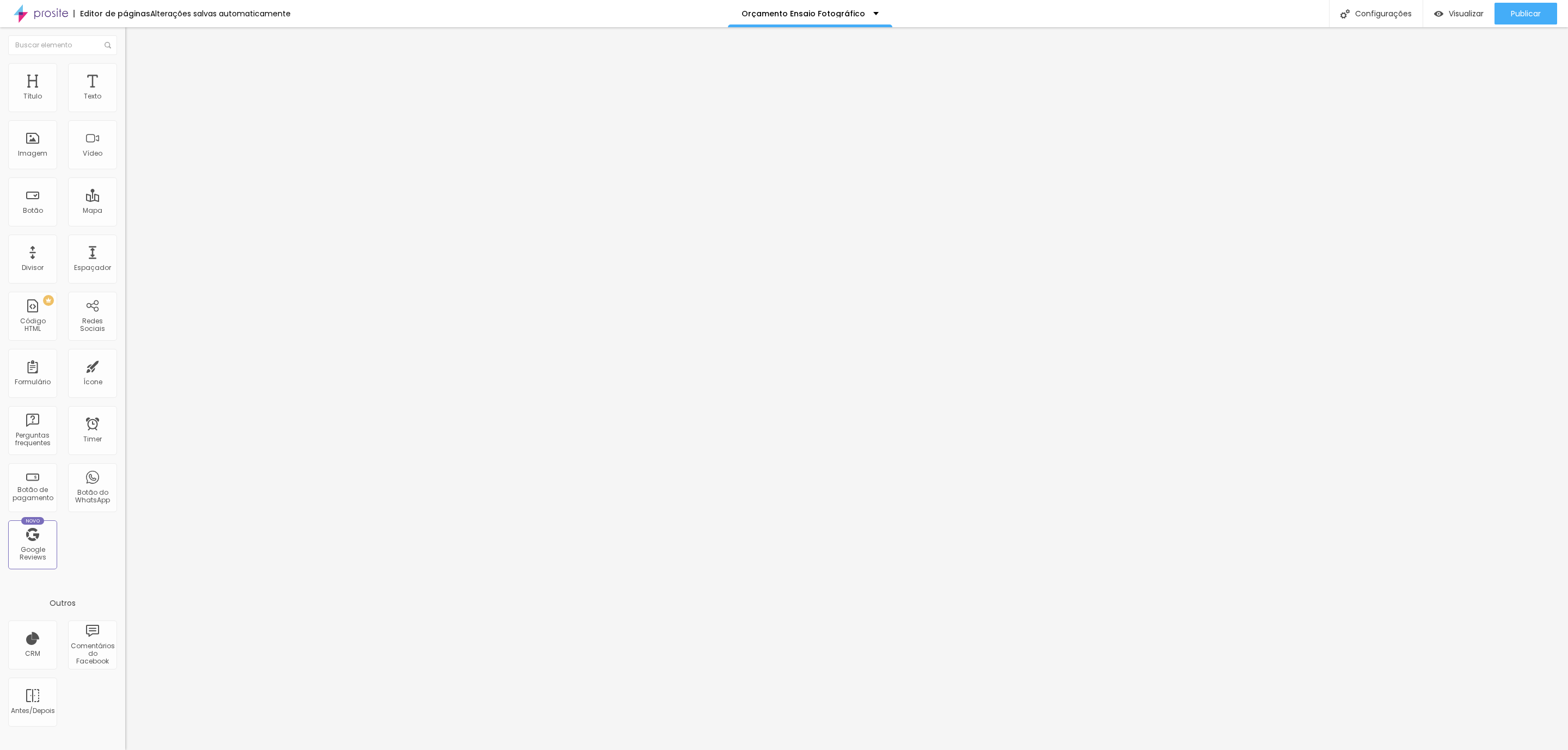
type input "21"
type input "13"
type input "9"
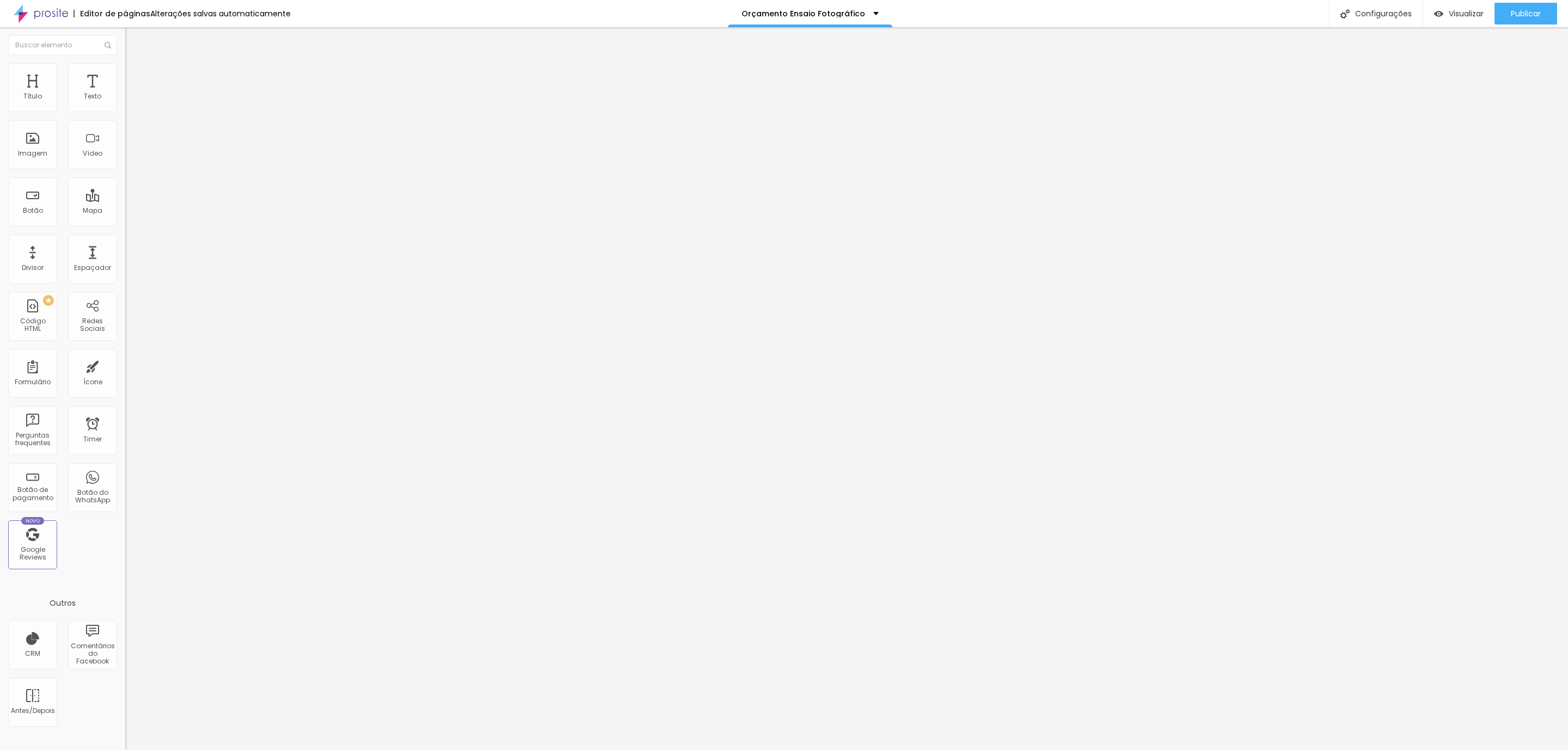
type input "9"
type input "8"
type input "7"
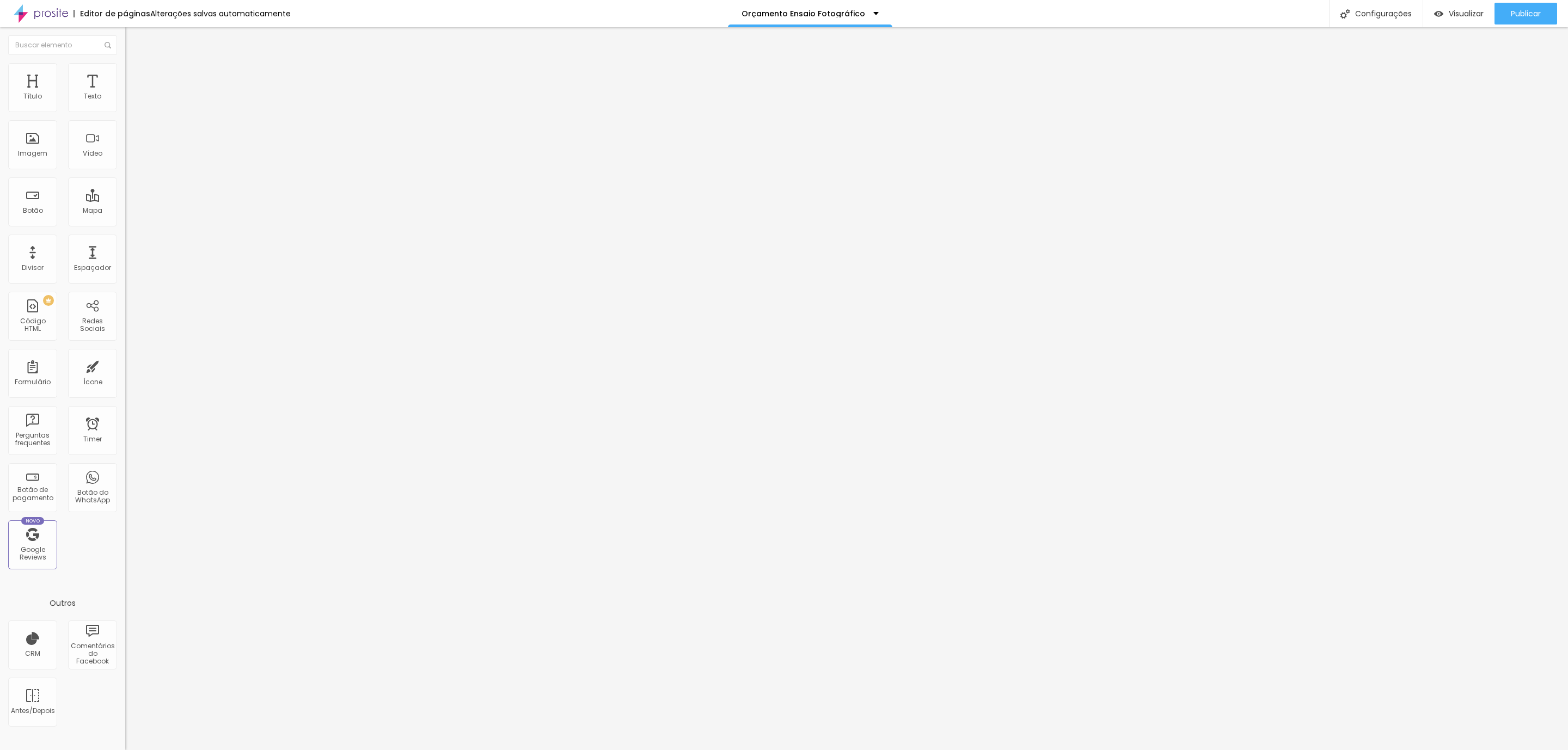
type input "5"
drag, startPoint x: 60, startPoint y: 108, endPoint x: 28, endPoint y: 119, distance: 33.8
type input "5"
click at [126, 200] on input "range" at bounding box center [161, 205] width 70 height 9
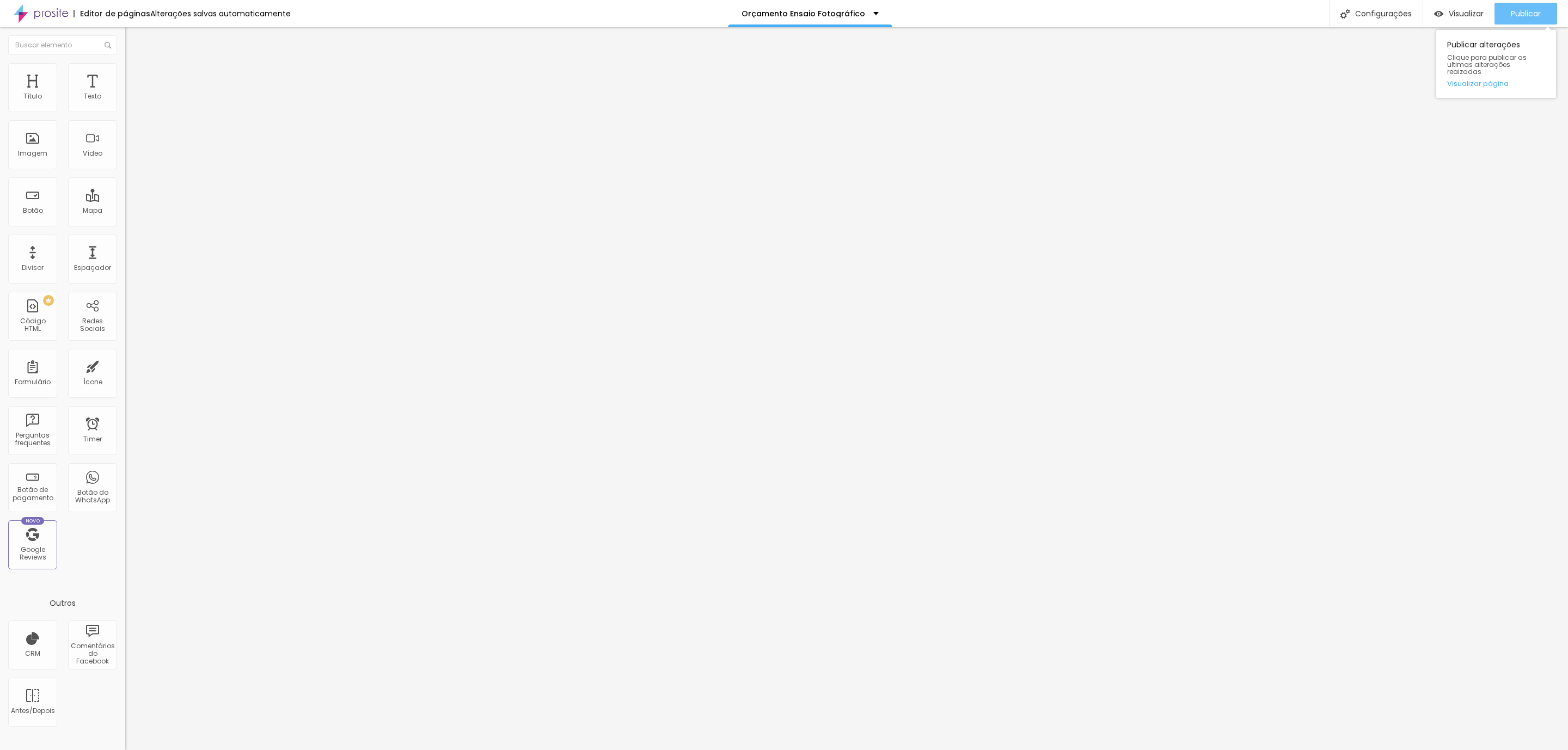
click at [1514, 10] on span "Publicar" at bounding box center [1525, 14] width 30 height 9
click at [1448, 10] on span "Visualizar" at bounding box center [1457, 14] width 35 height 9
click at [1519, 10] on span "Publicar" at bounding box center [1525, 14] width 30 height 9
click at [1460, 11] on span "Visualizar" at bounding box center [1457, 14] width 35 height 9
click at [126, 78] on ul "Conteúdo Estilo Avançado" at bounding box center [188, 69] width 126 height 32
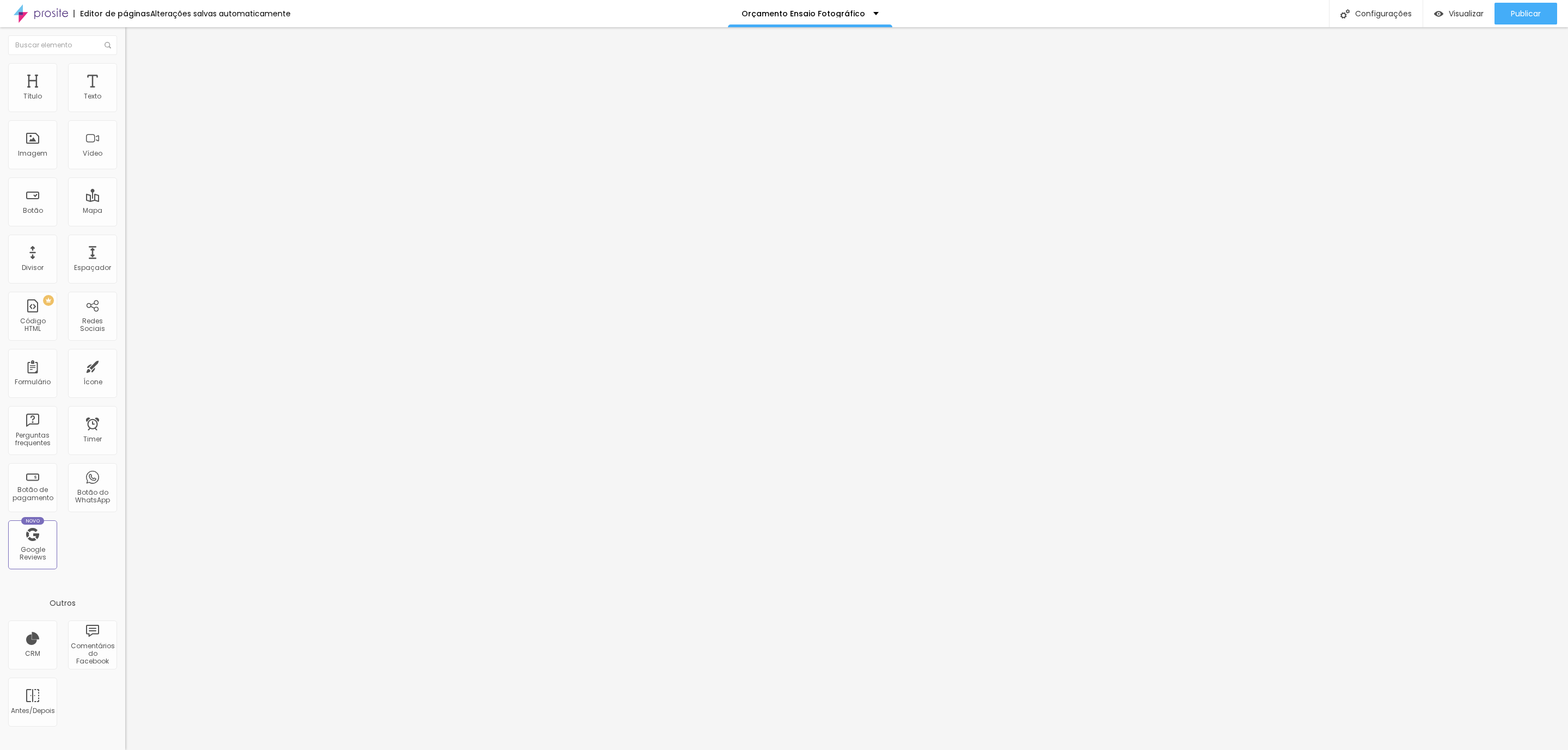
click at [126, 70] on li "Estilo" at bounding box center [188, 69] width 126 height 11
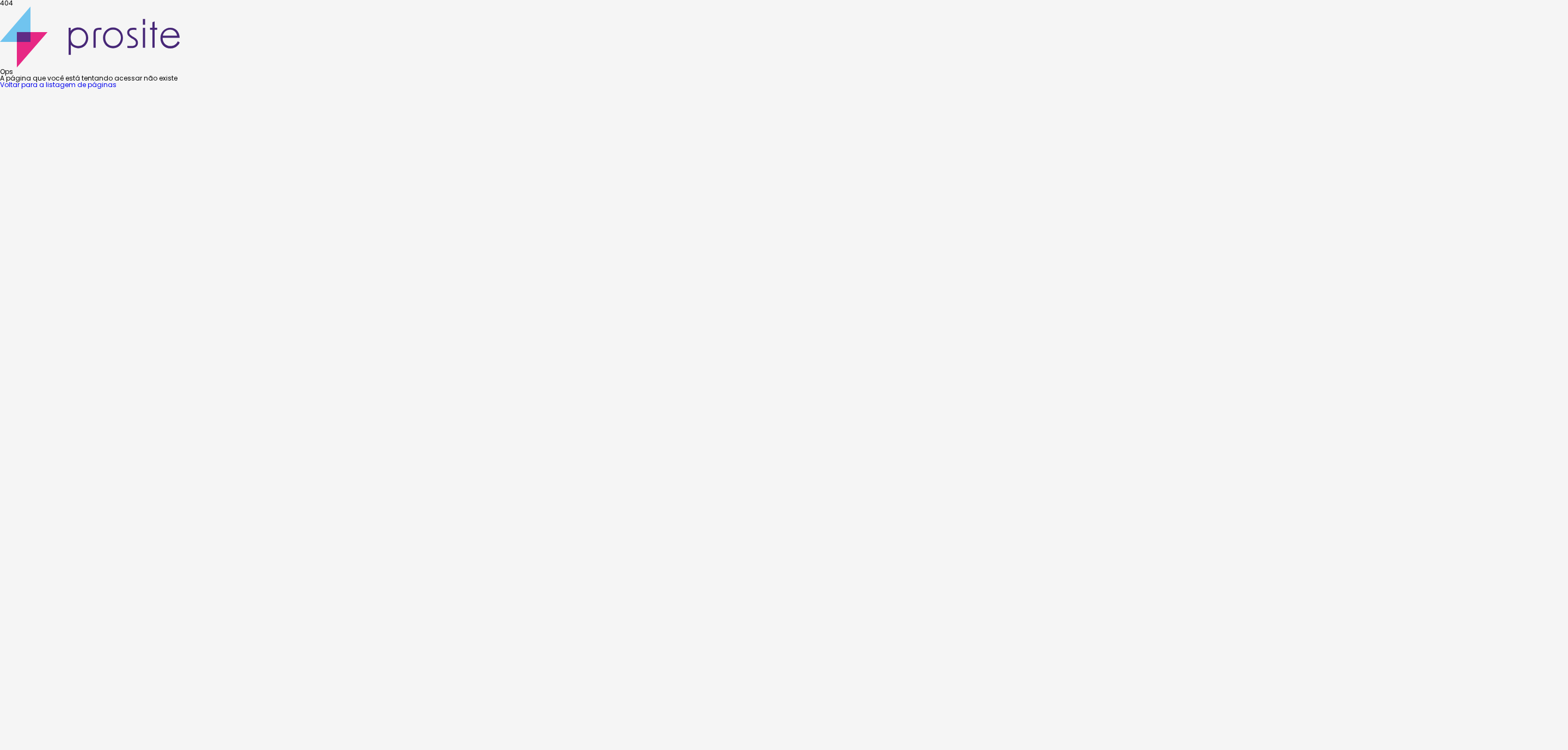
click at [117, 90] on link "Voltar para a listagem de páginas" at bounding box center [58, 84] width 117 height 10
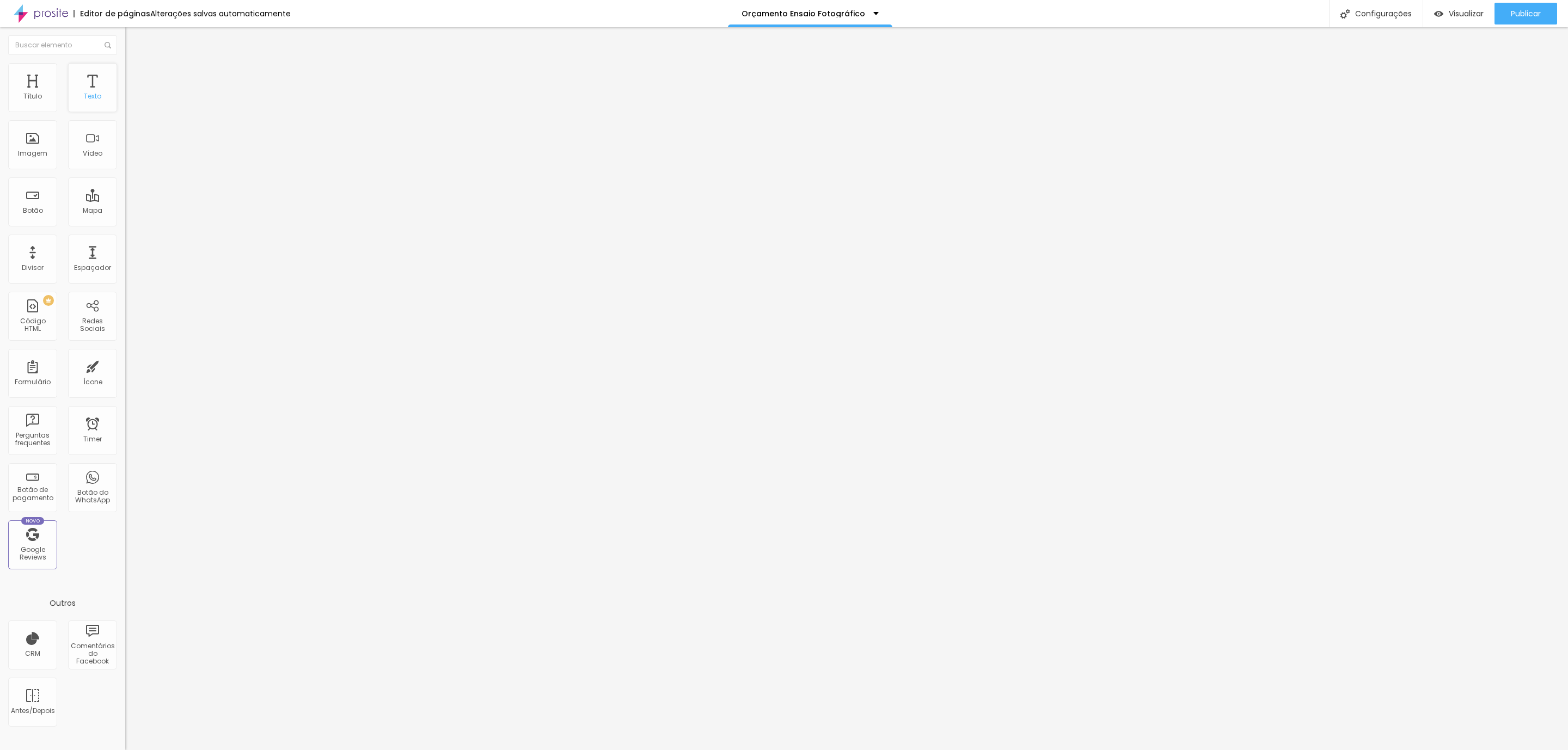
click at [95, 100] on div "Texto" at bounding box center [92, 96] width 18 height 8
click at [126, 74] on img at bounding box center [130, 78] width 10 height 10
click at [126, 68] on img at bounding box center [130, 68] width 10 height 10
click at [93, 97] on div "Texto" at bounding box center [92, 96] width 18 height 8
click at [95, 106] on div "Texto" at bounding box center [92, 88] width 49 height 49
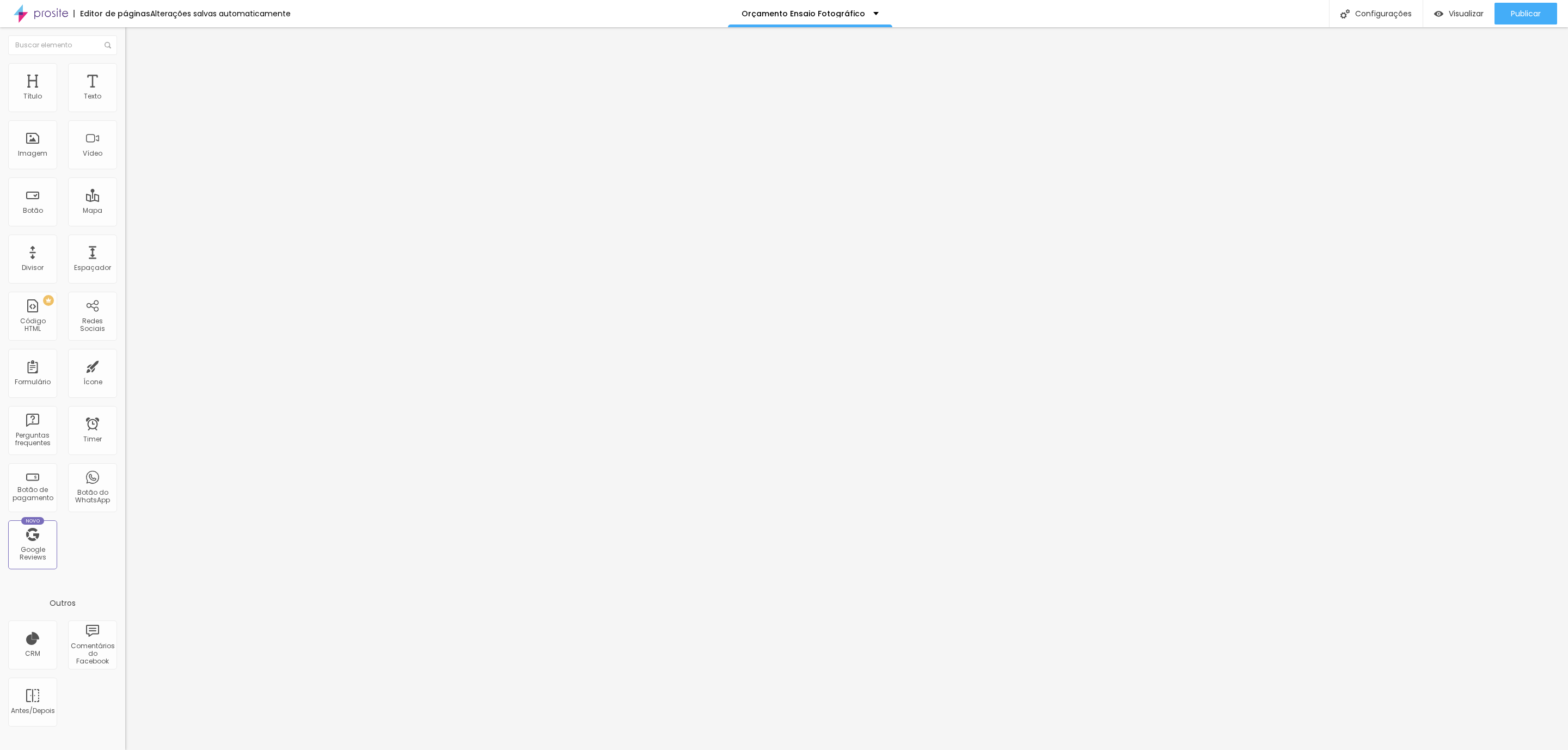
click at [126, 74] on li "Avançado" at bounding box center [188, 79] width 126 height 11
click at [126, 69] on ul "Conteúdo Estilo Avançado" at bounding box center [188, 69] width 126 height 32
click at [135, 74] on span "Estilo" at bounding box center [143, 70] width 17 height 10
